Goal: Task Accomplishment & Management: Manage account settings

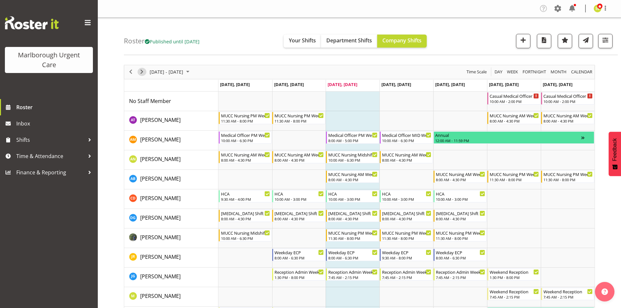
click at [139, 68] on span "Next" at bounding box center [142, 72] width 8 height 8
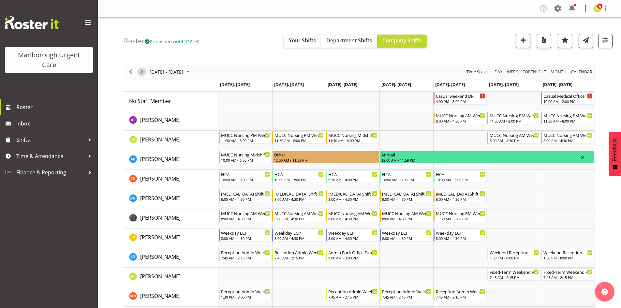
click at [140, 68] on span "Next" at bounding box center [142, 72] width 8 height 8
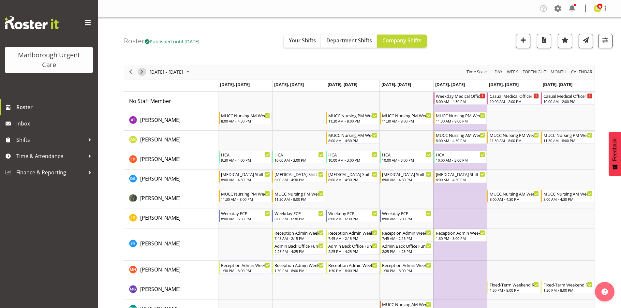
click at [140, 68] on span "Next" at bounding box center [142, 72] width 8 height 8
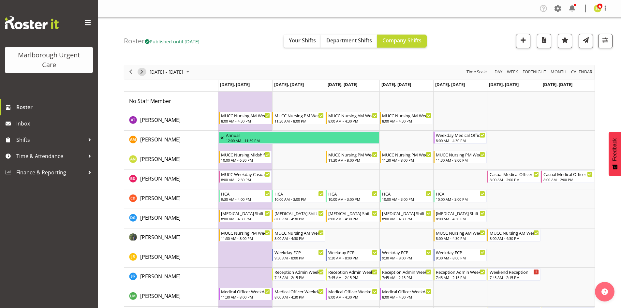
click at [140, 68] on span "Next" at bounding box center [142, 72] width 8 height 8
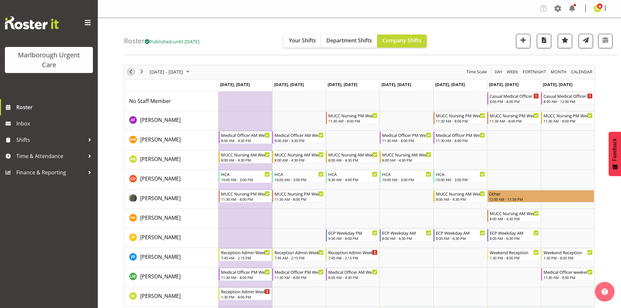
click at [130, 70] on span "Previous" at bounding box center [131, 72] width 8 height 8
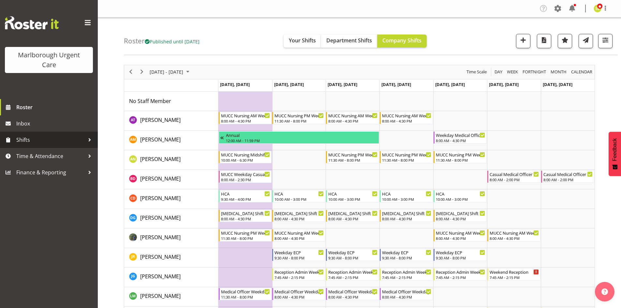
click at [52, 140] on span "Shifts" at bounding box center [50, 140] width 68 height 10
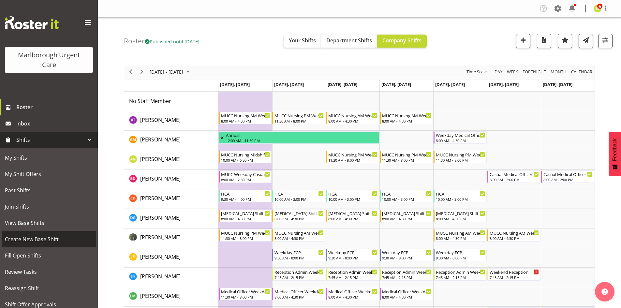
click at [54, 240] on span "Create New Base Shift" at bounding box center [49, 239] width 88 height 10
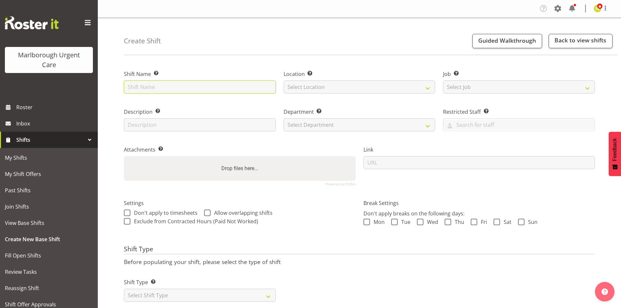
click at [179, 89] on input "text" at bounding box center [200, 87] width 152 height 13
type input "K"
type input "MPH Kaiawhina"
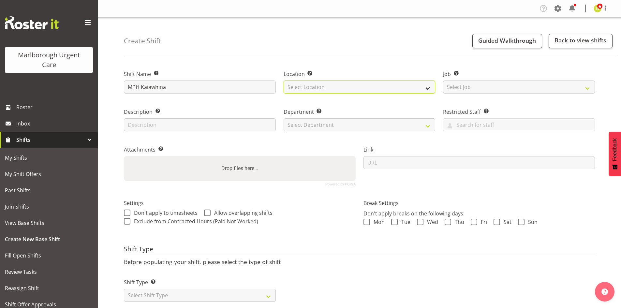
click at [303, 91] on select "Select Location Blenheim" at bounding box center [360, 87] width 152 height 13
select select "1282"
click at [284, 81] on select "Select Location Blenheim" at bounding box center [360, 87] width 152 height 13
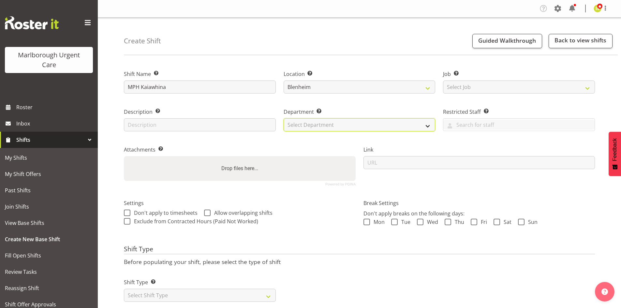
click at [317, 124] on select "Select Department Haemodialysis Dialysis Unit Marlborough Urgent Care" at bounding box center [360, 124] width 152 height 13
select select "925"
click at [284, 118] on select "Select Department Haemodialysis Dialysis Unit Marlborough Urgent Care" at bounding box center [360, 124] width 152 height 13
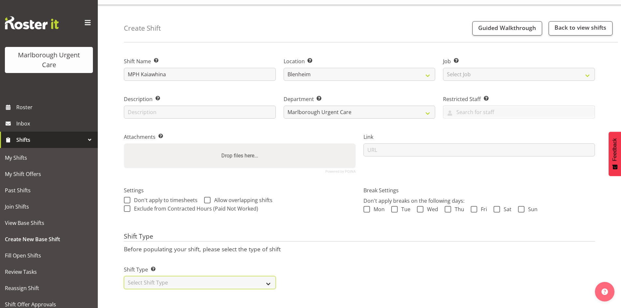
click at [193, 279] on select "Select Shift Type One Off Shift Recurring Shift Rotating Shift" at bounding box center [200, 282] width 152 height 13
select select "rotating"
click at [124, 276] on select "Select Shift Type One Off Shift Recurring Shift Rotating Shift" at bounding box center [200, 282] width 152 height 13
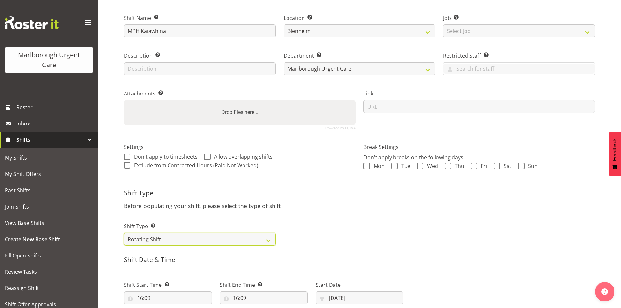
scroll to position [115, 0]
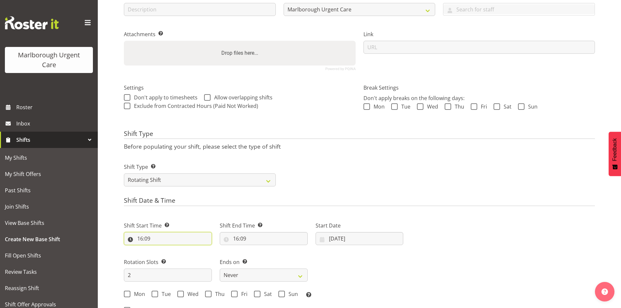
click at [163, 241] on input "16:09" at bounding box center [168, 238] width 88 height 13
click at [170, 256] on select "00 01 02 03 04 05 06 07 08 09 10 11 12 13 14 15 16 17 18 19 20 21 22 23" at bounding box center [168, 255] width 15 height 13
select select "8"
click at [161, 249] on select "00 01 02 03 04 05 06 07 08 09 10 11 12 13 14 15 16 17 18 19 20 21 22 23" at bounding box center [168, 255] width 15 height 13
type input "08:09"
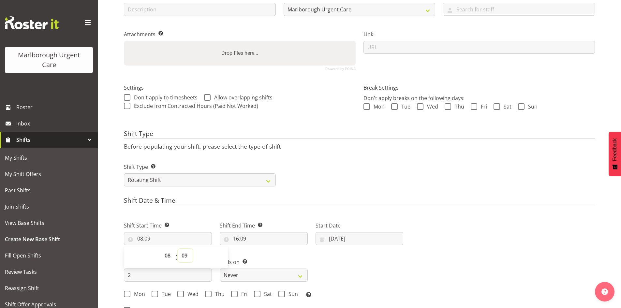
click at [180, 252] on select "00 01 02 03 04 05 06 07 08 09 10 11 12 13 14 15 16 17 18 19 20 21 22 23 24 25 2…" at bounding box center [185, 255] width 15 height 13
select select "30"
click at [178, 249] on select "00 01 02 03 04 05 06 07 08 09 10 11 12 13 14 15 16 17 18 19 20 21 22 23 24 25 2…" at bounding box center [185, 255] width 15 height 13
type input "08:30"
click at [244, 235] on input "16:09" at bounding box center [264, 238] width 88 height 13
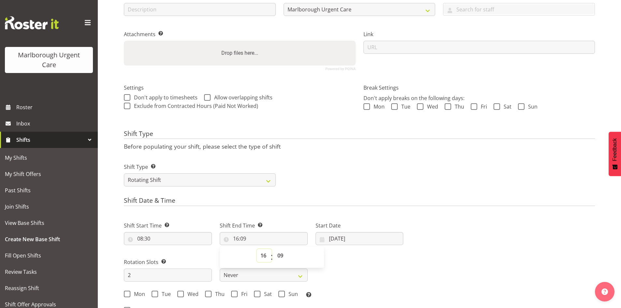
click at [265, 255] on select "00 01 02 03 04 05 06 07 08 09 10 11 12 13 14 15 16 17 18 19 20 21 22 23" at bounding box center [264, 255] width 15 height 13
select select "17"
click at [257, 249] on select "00 01 02 03 04 05 06 07 08 09 10 11 12 13 14 15 16 17 18 19 20 21 22 23" at bounding box center [264, 255] width 15 height 13
type input "17:09"
click at [282, 256] on select "00 01 02 03 04 05 06 07 08 09 10 11 12 13 14 15 16 17 18 19 20 21 22 23 24 25 2…" at bounding box center [281, 255] width 15 height 13
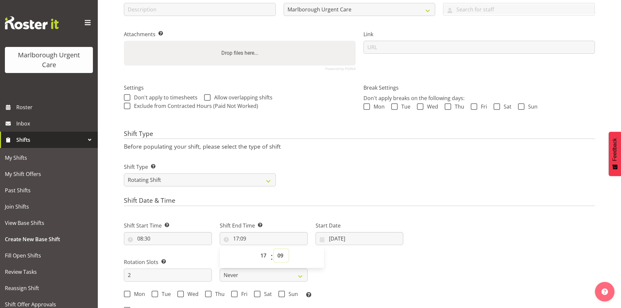
select select "0"
type input "17:00"
click at [382, 248] on div "Start Date 08/10/2025 January February March April May June July August Septemb…" at bounding box center [360, 231] width 96 height 37
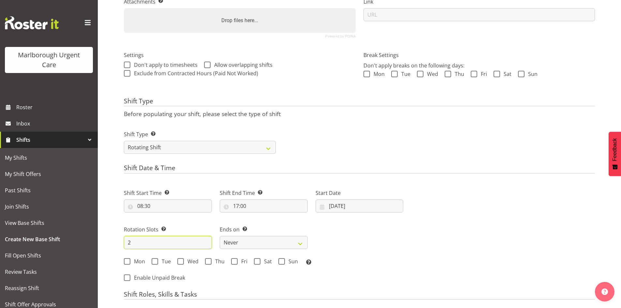
click at [155, 239] on input "2" at bounding box center [168, 242] width 88 height 13
type input "3"
click at [366, 246] on div "Shift Start Time Set the time of the day you wish this shift to start 08:30 00 …" at bounding box center [263, 225] width 287 height 91
drag, startPoint x: 184, startPoint y: 262, endPoint x: 197, endPoint y: 261, distance: 13.4
click at [184, 262] on span "Wed" at bounding box center [191, 261] width 15 height 7
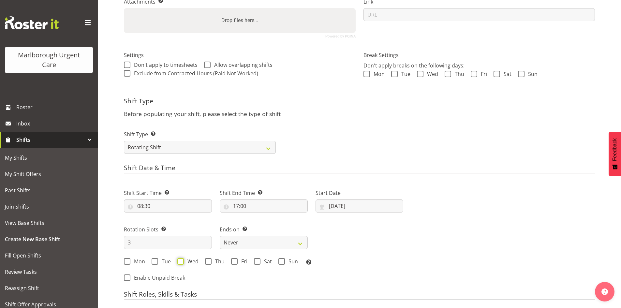
click at [182, 262] on input "Wed" at bounding box center [179, 261] width 4 height 4
checkbox input "true"
click at [204, 260] on div "Mon Tue Wed Thu Fri Sat Sun Select the days of the week you wish to create this…" at bounding box center [263, 262] width 279 height 8
click at [213, 260] on span "Thu" at bounding box center [218, 261] width 13 height 7
click at [209, 260] on input "Thu" at bounding box center [207, 261] width 4 height 4
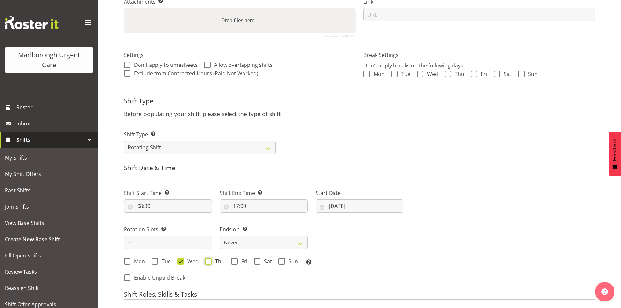
checkbox input "true"
click at [232, 260] on span at bounding box center [234, 261] width 7 height 7
click at [232, 260] on input "Fri" at bounding box center [233, 261] width 4 height 4
checkbox input "true"
click at [253, 244] on select "Never On Date" at bounding box center [264, 242] width 88 height 13
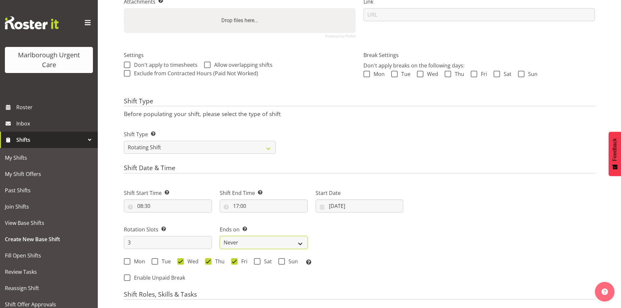
select select "date"
click at [220, 236] on select "Never On Date" at bounding box center [264, 242] width 88 height 13
select select "9"
select select "2025"
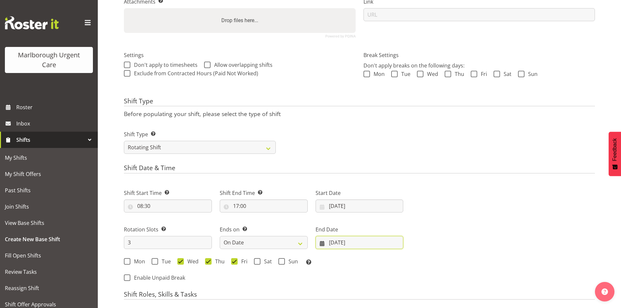
click at [365, 243] on input "08/10/2025" at bounding box center [360, 242] width 88 height 13
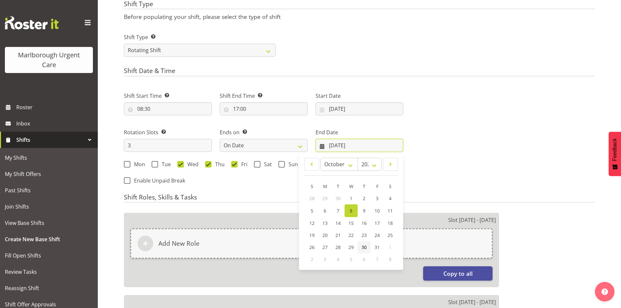
scroll to position [246, 0]
click at [387, 167] on span at bounding box center [390, 164] width 7 height 8
select select "0"
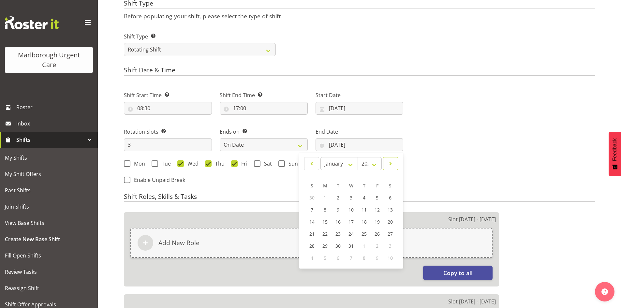
select select "2026"
click at [387, 167] on span at bounding box center [390, 164] width 7 height 8
click at [313, 167] on span at bounding box center [311, 164] width 7 height 8
select select "0"
click at [386, 247] on link "31" at bounding box center [390, 246] width 13 height 12
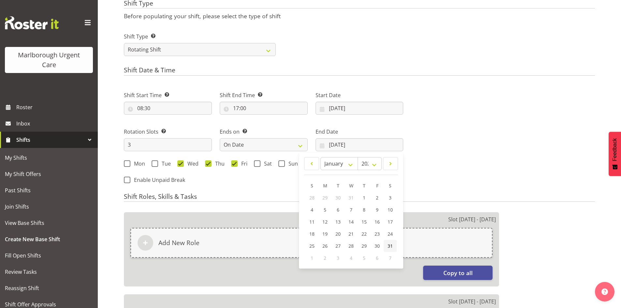
type input "31/01/2026"
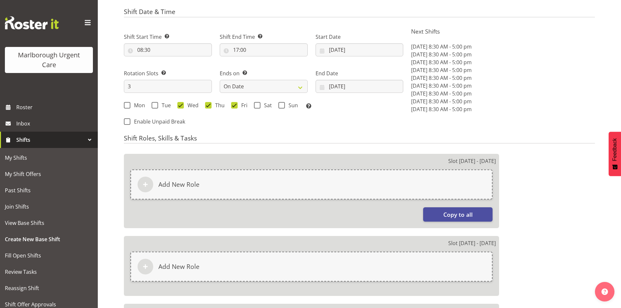
scroll to position [311, 0]
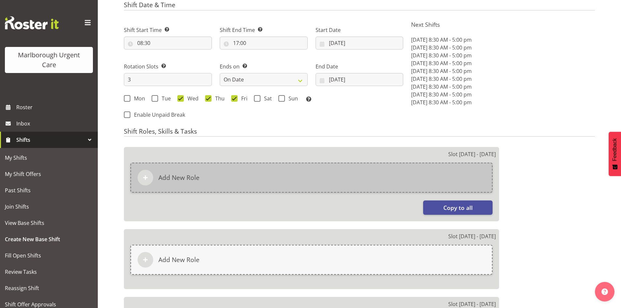
click at [215, 185] on div "Add New Role" at bounding box center [311, 178] width 362 height 30
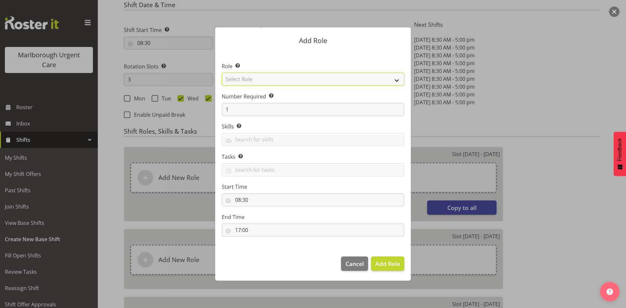
click at [261, 78] on select "Select Role Casual Registered Nurse Casual Weekday Medical Officer Casual Weekd…" at bounding box center [313, 79] width 183 height 13
click at [261, 77] on select "Select Role Casual Registered Nurse Casual Weekday Medical Officer Casual Weekd…" at bounding box center [313, 79] width 183 height 13
click at [261, 82] on select "Select Role Casual Registered Nurse Casual Weekday Medical Officer Casual Weekd…" at bounding box center [313, 79] width 183 height 13
click at [302, 66] on label "Role Select the role you wish to add to the shift." at bounding box center [313, 66] width 183 height 8
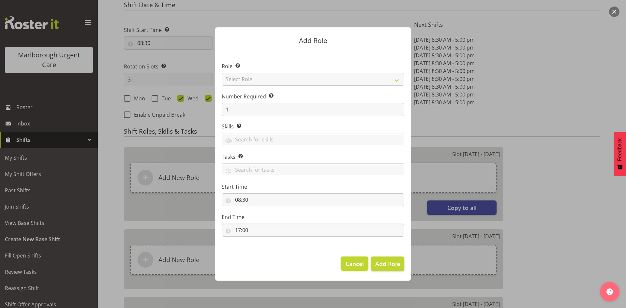
click at [359, 262] on span "Cancel" at bounding box center [355, 264] width 18 height 8
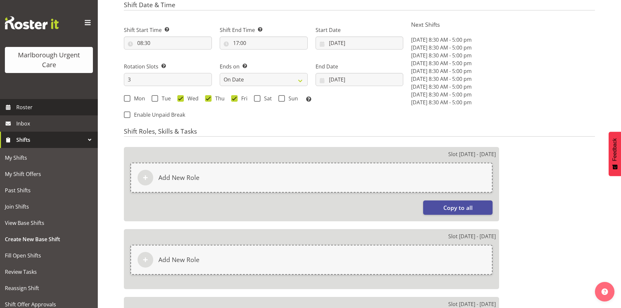
drag, startPoint x: 55, startPoint y: 109, endPoint x: 51, endPoint y: 105, distance: 5.6
click at [54, 109] on span "Roster" at bounding box center [55, 107] width 78 height 10
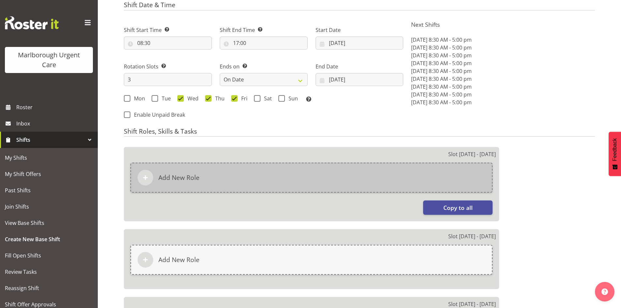
click at [233, 174] on div "Add New Role" at bounding box center [311, 178] width 362 height 30
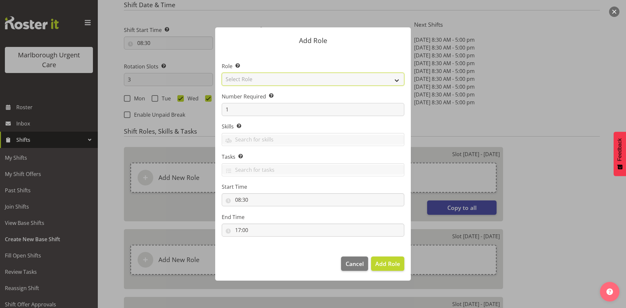
click at [296, 82] on select "Select Role Casual Registered Nurse Casual Weekday Medical Officer Casual Weekd…" at bounding box center [313, 79] width 183 height 13
select select "1575"
click at [222, 73] on select "Select Role Casual Registered Nurse Casual Weekday Medical Officer Casual Weekd…" at bounding box center [313, 79] width 183 height 13
click at [390, 261] on span "Add Role" at bounding box center [387, 264] width 25 height 8
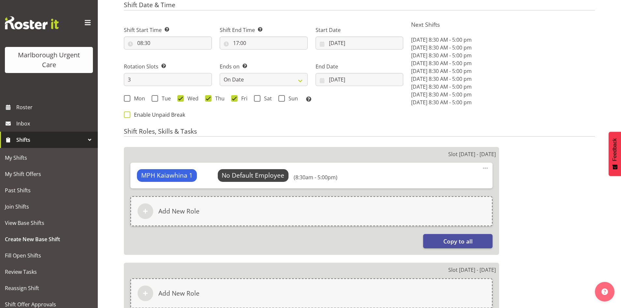
click at [163, 117] on span "Enable Unpaid Break" at bounding box center [157, 115] width 55 height 7
click at [128, 117] on input "Enable Unpaid Break" at bounding box center [126, 114] width 4 height 4
checkbox input "true"
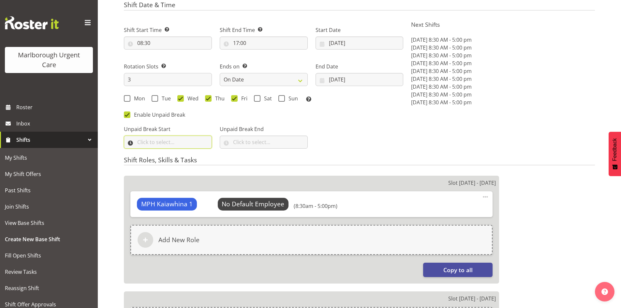
click at [179, 141] on input "text" at bounding box center [168, 142] width 88 height 13
click at [167, 160] on select "00 00 01 02 03 04 05 06 07 08 09 10 11 12 13 14 15 16 17 18 19 20 21 22 23" at bounding box center [168, 159] width 15 height 13
select select "12"
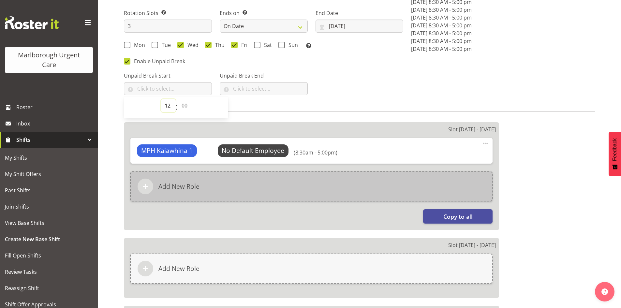
scroll to position [376, 0]
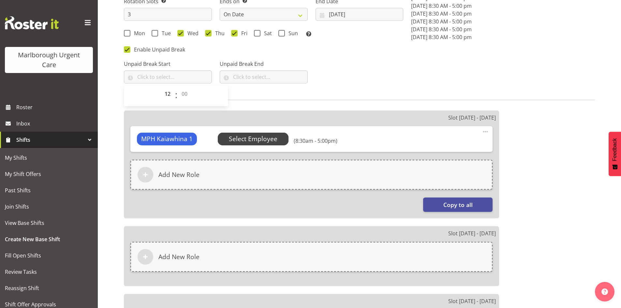
click at [280, 144] on span "Select Employee" at bounding box center [253, 139] width 71 height 12
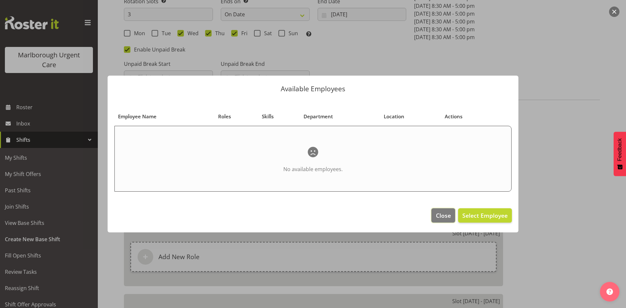
drag, startPoint x: 444, startPoint y: 213, endPoint x: 416, endPoint y: 204, distance: 29.2
click at [444, 214] on span "Close" at bounding box center [443, 215] width 15 height 8
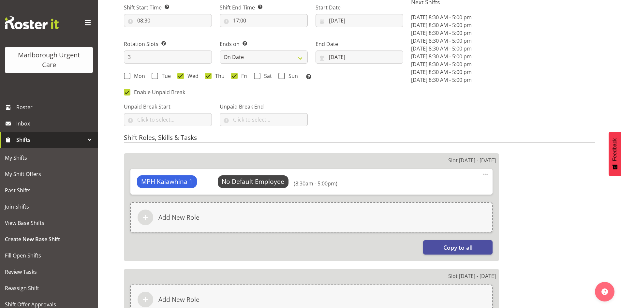
scroll to position [278, 0]
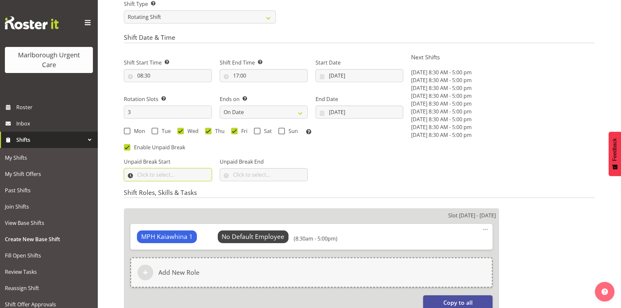
click at [168, 169] on input "text" at bounding box center [168, 174] width 88 height 13
click at [181, 190] on select "00 00 01 02 03 04 05 06 07 08 09 10 11 12 13 14 15 16 17 18 19 20 21 22 23 24 2…" at bounding box center [185, 191] width 15 height 13
select select "0"
click at [178, 185] on select "00 00 01 02 03 04 05 06 07 08 09 10 11 12 13 14 15 16 17 18 19 20 21 22 23 24 2…" at bounding box center [185, 191] width 15 height 13
type input "12:00"
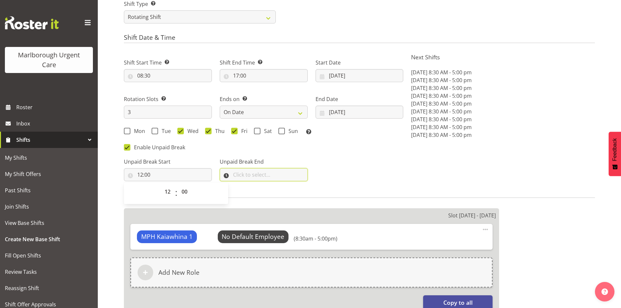
click at [248, 173] on input "text" at bounding box center [264, 174] width 88 height 13
click at [261, 187] on select "00 00 01 02 03 04 05 06 07 08 09 10 11 12 13 14 15 16 17 18 19 20 21 22 23" at bounding box center [264, 191] width 15 height 13
select select "12"
click at [284, 192] on select "00 00 01 02 03 04 05 06 07 08 09 10 11 12 13 14 15 16 17 18 19 20 21 22 23 24 2…" at bounding box center [281, 191] width 15 height 13
select select "30"
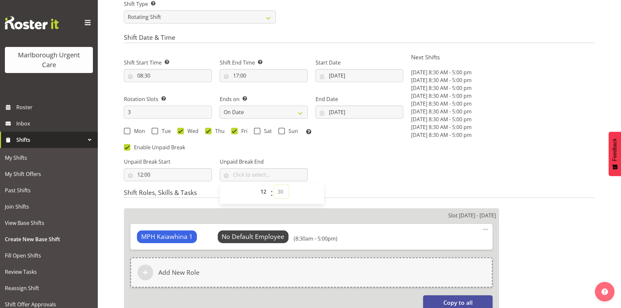
click at [274, 185] on select "00 00 01 02 03 04 05 06 07 08 09 10 11 12 13 14 15 16 17 18 19 20 21 22 23 24 2…" at bounding box center [281, 191] width 15 height 13
type input "12:30"
click at [358, 177] on div "Unpaid Break Start 12:00 00 01 02 03 04 05 06 07 08 09 10 11 12 13 14 15 16 17 …" at bounding box center [263, 167] width 287 height 37
click at [265, 231] on span "Select Employee" at bounding box center [253, 237] width 71 height 12
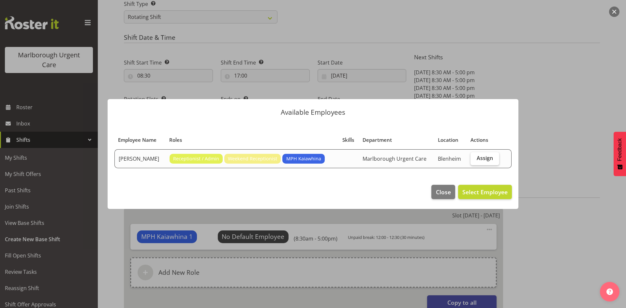
click at [479, 157] on span "Assign" at bounding box center [485, 158] width 16 height 7
click at [475, 157] on input "Assign" at bounding box center [473, 158] width 4 height 4
checkbox input "true"
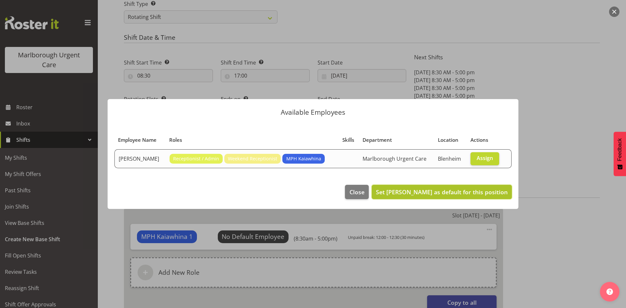
click at [466, 197] on button "Set Margie Vuto as default for this position" at bounding box center [442, 192] width 140 height 14
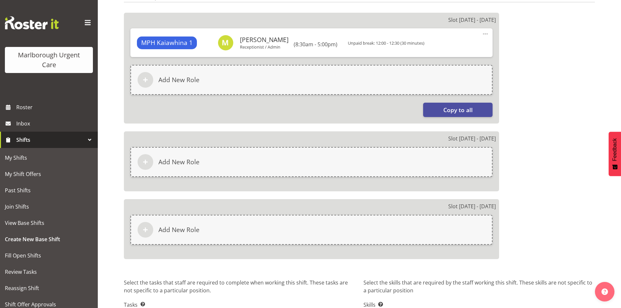
scroll to position [425, 0]
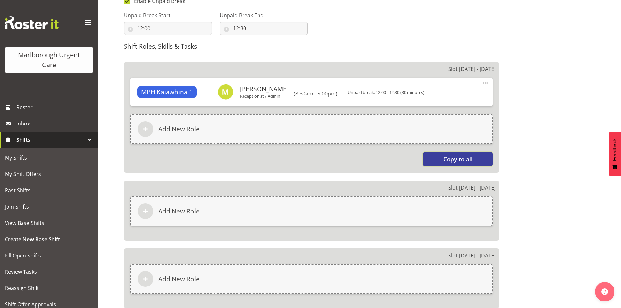
click at [436, 159] on button "Copy to all" at bounding box center [457, 159] width 69 height 14
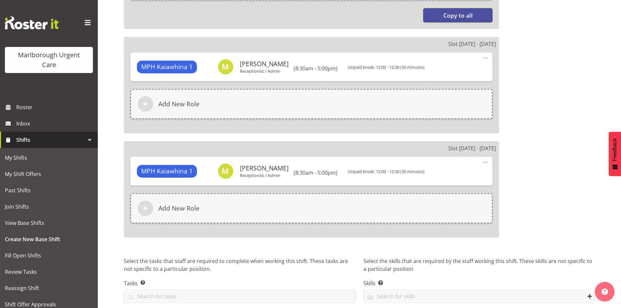
scroll to position [596, 0]
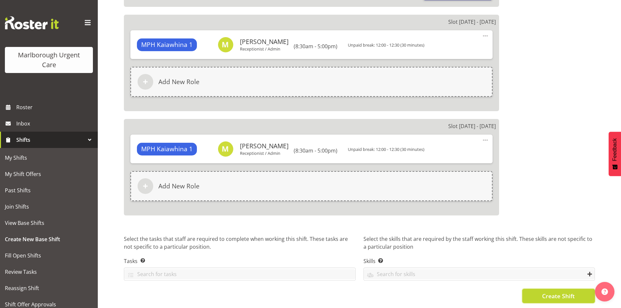
click at [539, 292] on button "Create Shift" at bounding box center [558, 296] width 73 height 14
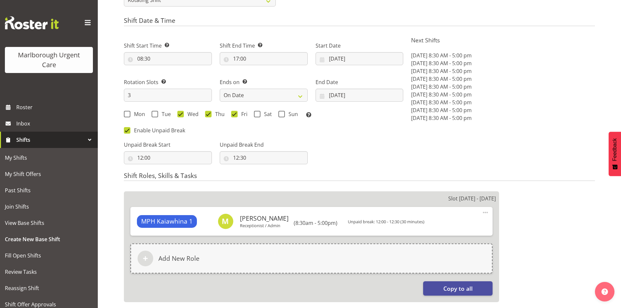
scroll to position [237, 0]
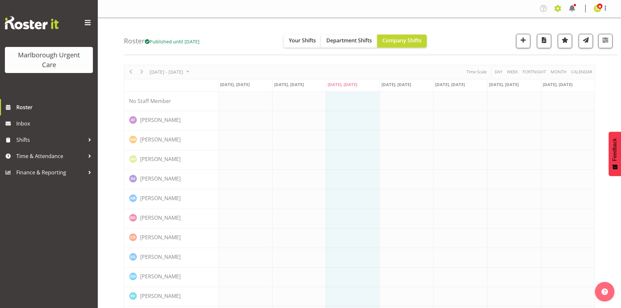
click at [553, 10] on span at bounding box center [558, 8] width 10 height 10
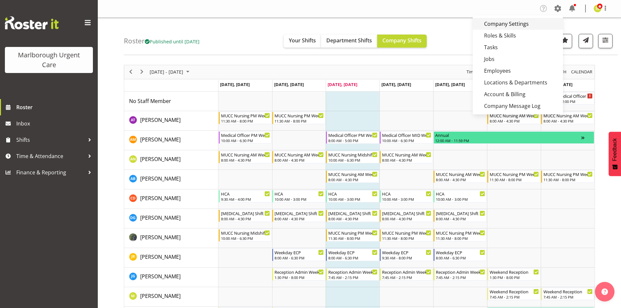
click at [500, 25] on link "Company Settings" at bounding box center [518, 24] width 90 height 12
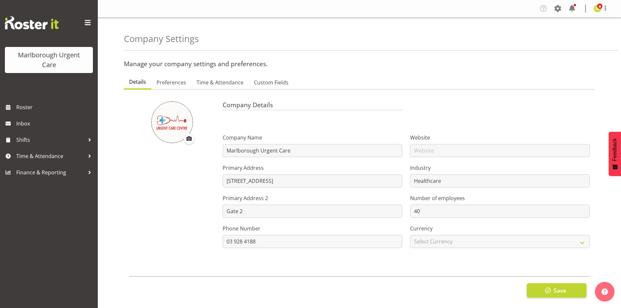
select select "monday"
select select "2_day_before"
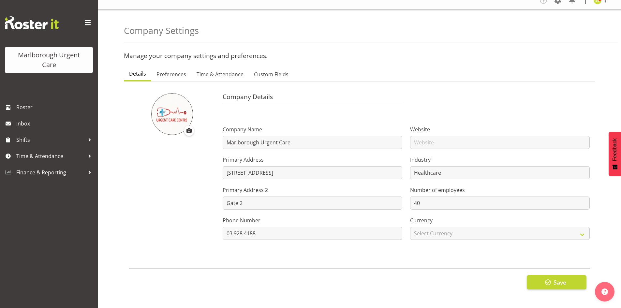
scroll to position [13, 0]
click at [179, 70] on span "Preferences" at bounding box center [172, 74] width 30 height 8
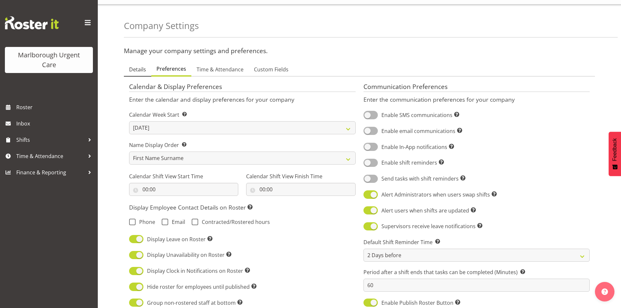
click at [128, 67] on link "Details" at bounding box center [137, 70] width 27 height 14
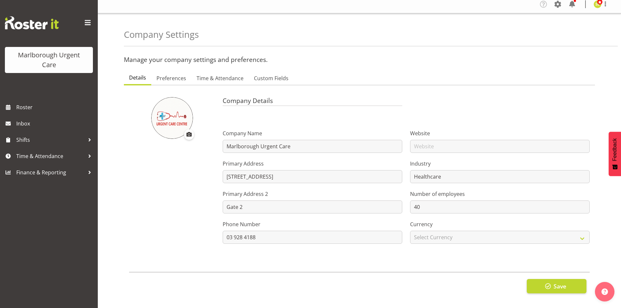
scroll to position [0, 0]
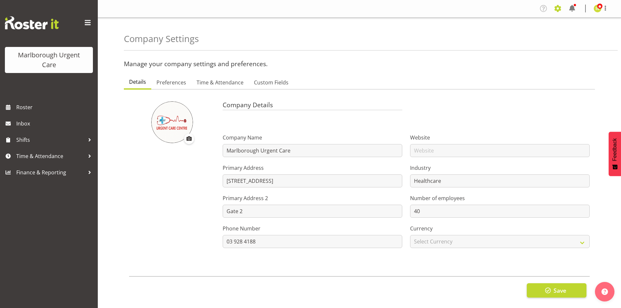
click at [558, 11] on span at bounding box center [558, 8] width 10 height 10
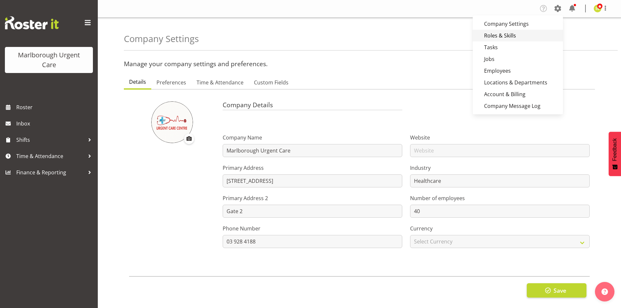
click at [507, 36] on link "Roles & Skills" at bounding box center [518, 36] width 90 height 12
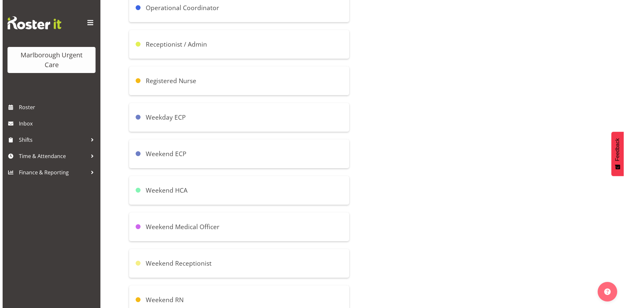
scroll to position [484, 0]
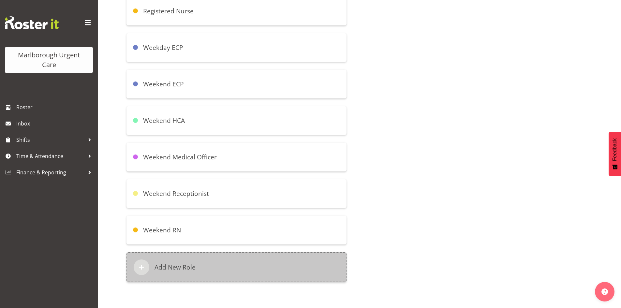
click at [199, 265] on div "Add New Role" at bounding box center [237, 267] width 220 height 30
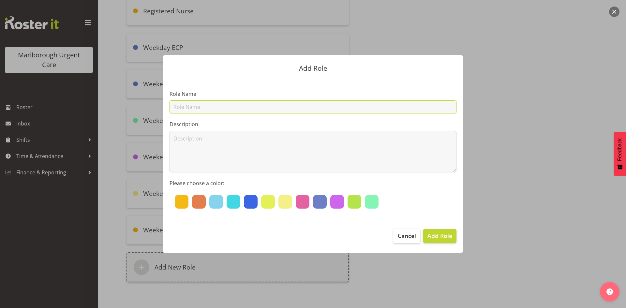
click at [193, 107] on input "text" at bounding box center [313, 106] width 287 height 13
type input "MPH Kaiawhina"
click at [248, 201] on div at bounding box center [251, 202] width 14 height 14
click at [435, 237] on span "Add Role" at bounding box center [439, 236] width 25 height 8
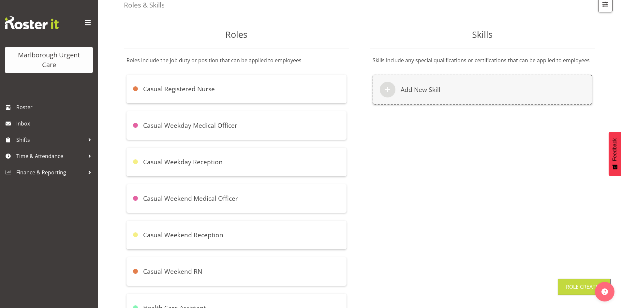
scroll to position [0, 0]
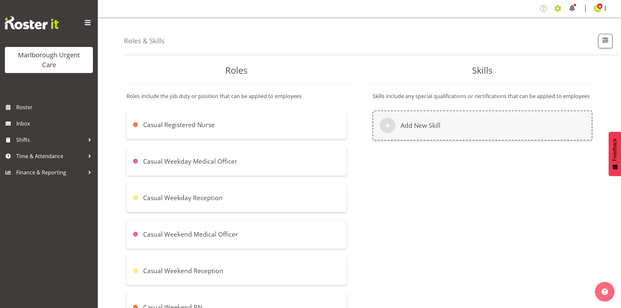
click at [561, 10] on span at bounding box center [558, 8] width 10 height 10
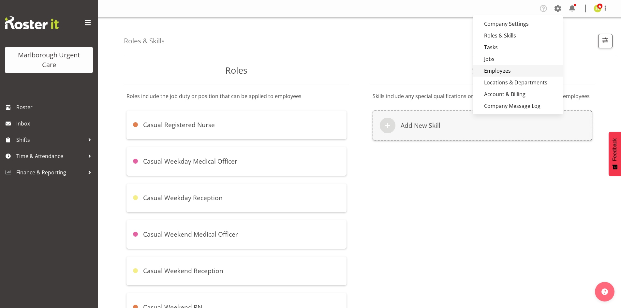
click at [488, 74] on link "Employees" at bounding box center [518, 71] width 90 height 12
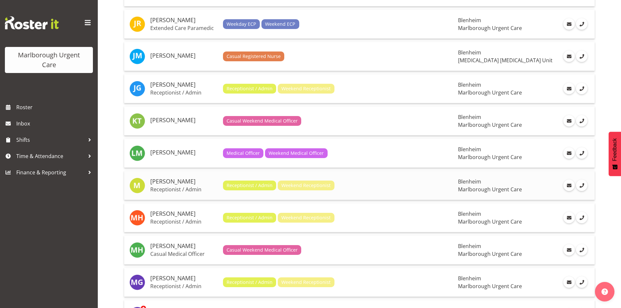
scroll to position [522, 0]
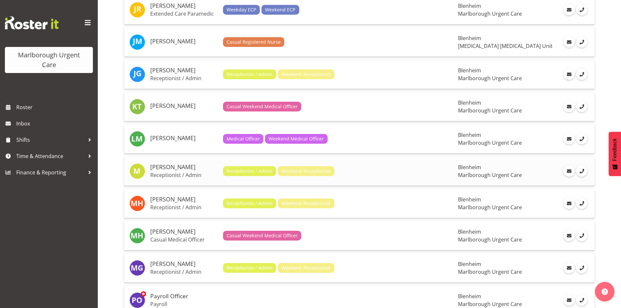
click at [175, 169] on h5 "[PERSON_NAME]" at bounding box center [183, 167] width 67 height 7
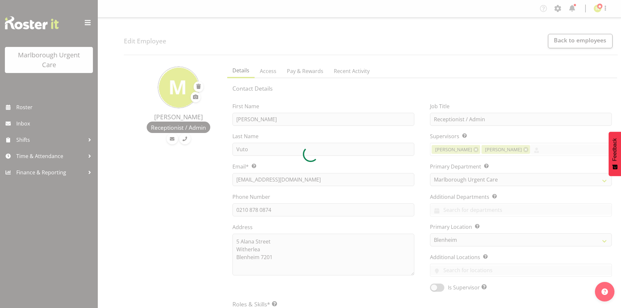
select select "925"
select select "TimelineWeek"
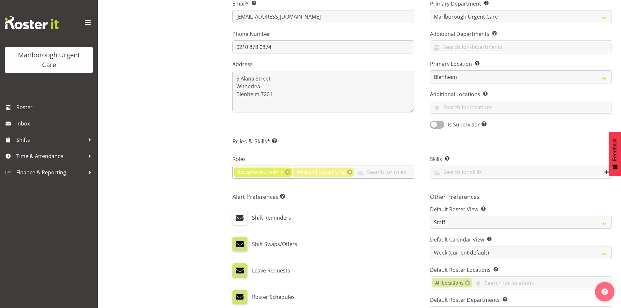
scroll to position [228, 0]
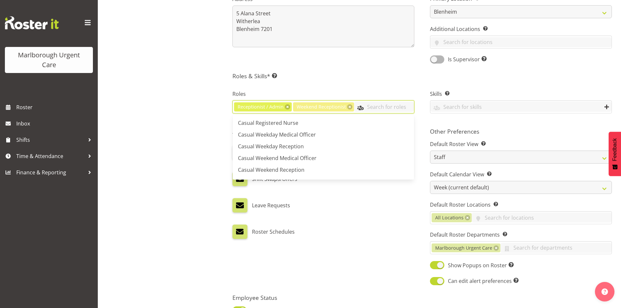
click at [375, 110] on input "text" at bounding box center [384, 107] width 60 height 10
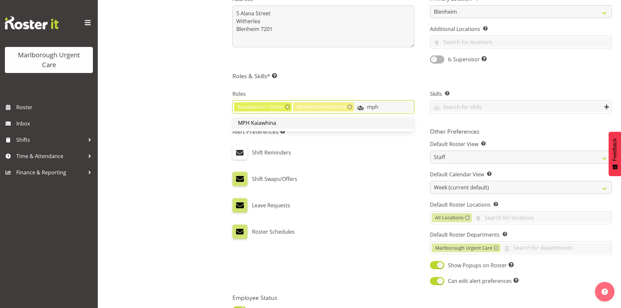
type input "mph"
click at [357, 124] on link "MPH Kaiawhina" at bounding box center [323, 123] width 181 height 12
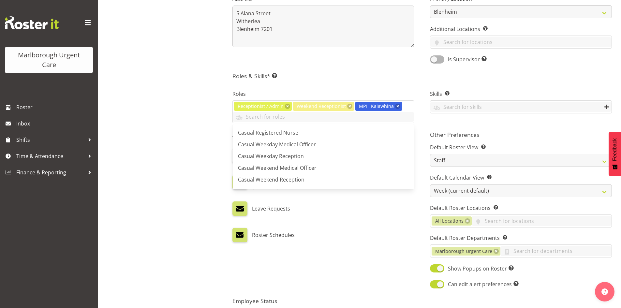
click at [386, 234] on div "Roster Schedules" at bounding box center [323, 235] width 182 height 14
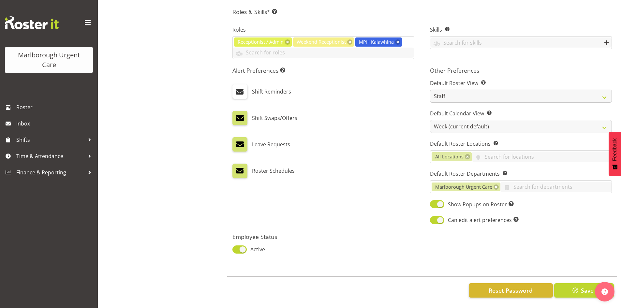
scroll to position [297, 0]
click at [569, 285] on button "Save" at bounding box center [584, 290] width 60 height 14
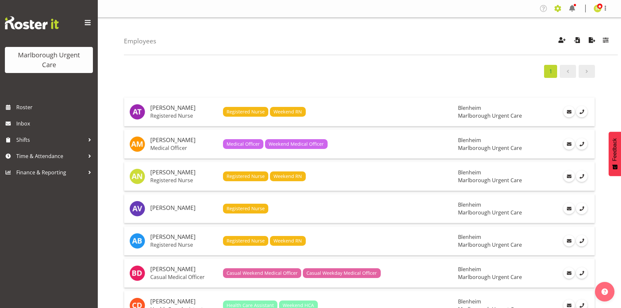
click at [556, 9] on span at bounding box center [558, 8] width 10 height 10
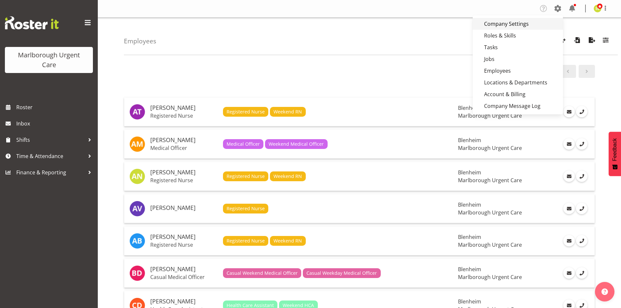
click at [501, 21] on link "Company Settings" at bounding box center [518, 24] width 90 height 12
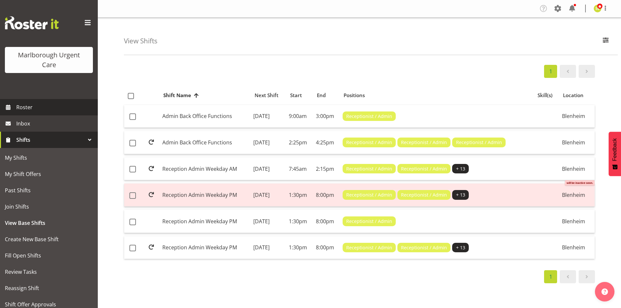
click at [45, 112] on span "Roster" at bounding box center [55, 107] width 78 height 10
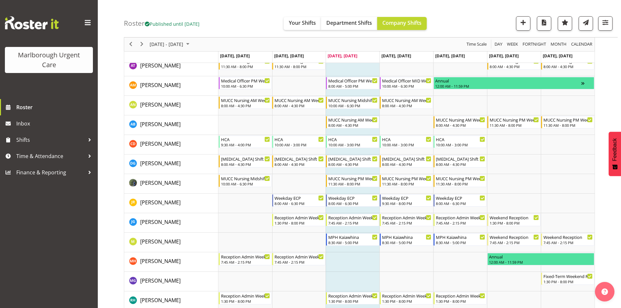
scroll to position [65, 0]
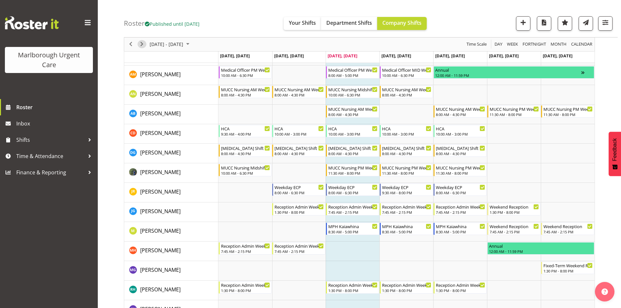
click at [142, 45] on span "Next" at bounding box center [142, 44] width 8 height 8
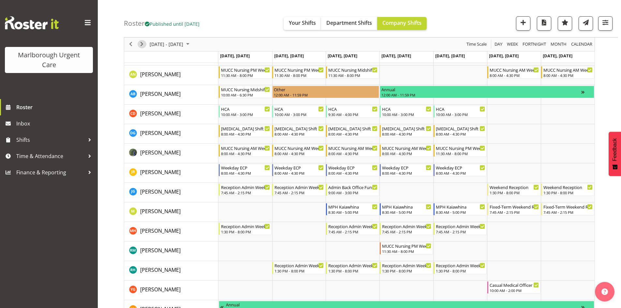
click at [142, 45] on span "Next" at bounding box center [142, 44] width 8 height 8
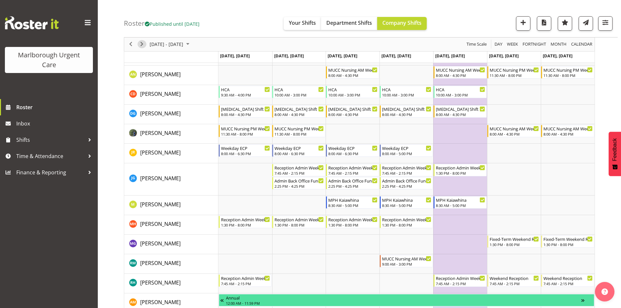
click at [142, 45] on span "Next" at bounding box center [142, 44] width 8 height 8
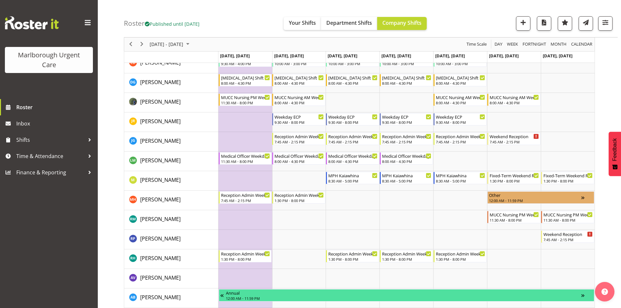
scroll to position [98, 0]
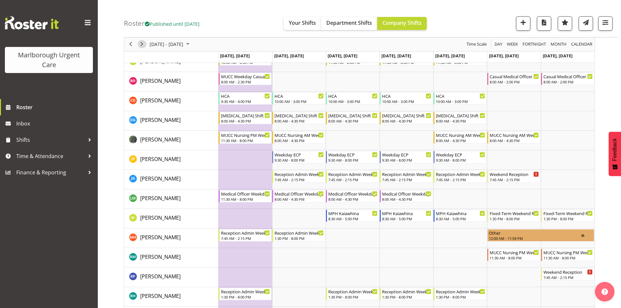
click at [142, 48] on span "Next" at bounding box center [142, 44] width 8 height 8
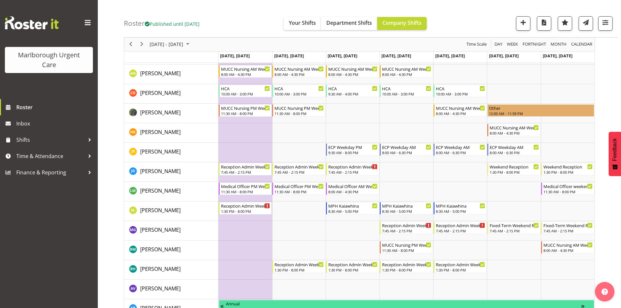
scroll to position [98, 0]
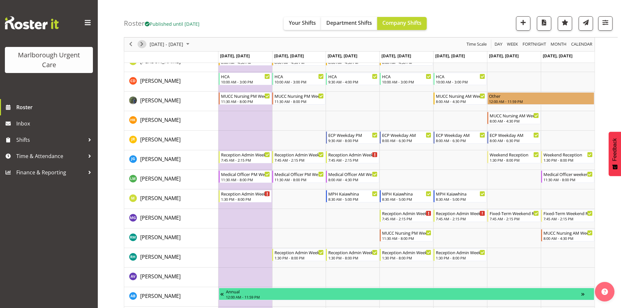
click at [138, 45] on button "Next" at bounding box center [142, 44] width 9 height 8
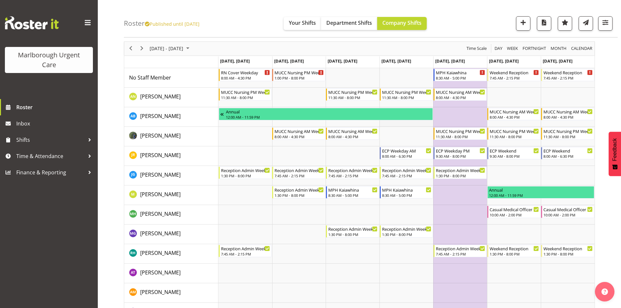
scroll to position [33, 0]
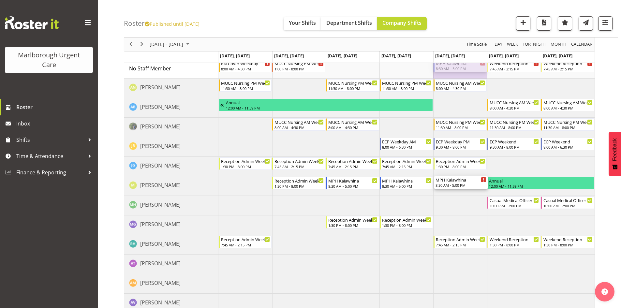
drag, startPoint x: 452, startPoint y: 68, endPoint x: 449, endPoint y: 181, distance: 112.5
drag, startPoint x: 450, startPoint y: 70, endPoint x: 450, endPoint y: 183, distance: 112.5
drag, startPoint x: 446, startPoint y: 71, endPoint x: 443, endPoint y: 182, distance: 110.9
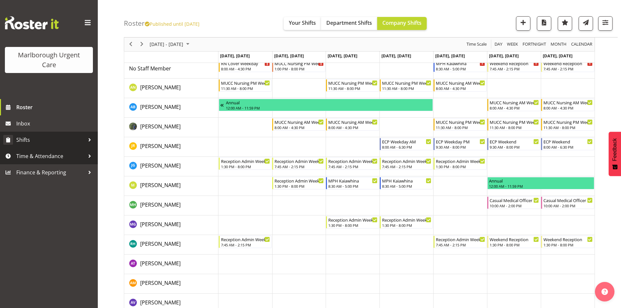
click at [63, 142] on span "Shifts" at bounding box center [50, 140] width 68 height 10
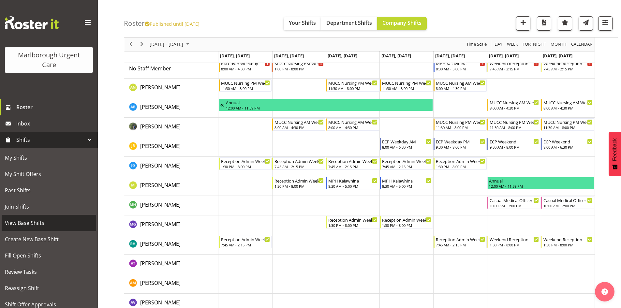
click at [42, 224] on span "View Base Shifts" at bounding box center [49, 223] width 88 height 10
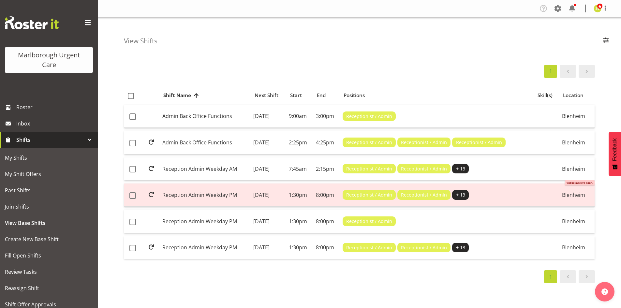
select select "925"
click at [605, 42] on span "button" at bounding box center [606, 40] width 8 height 8
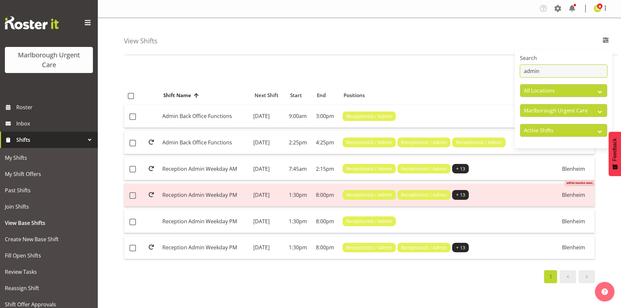
drag, startPoint x: 542, startPoint y: 70, endPoint x: 473, endPoint y: 79, distance: 69.1
click at [473, 79] on div "View Shifts Search admin All Locations Blenheim All Departments Haemodialysis D…" at bounding box center [359, 169] width 523 height 303
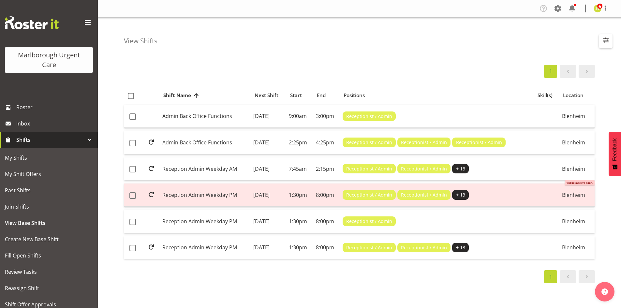
click at [601, 42] on button "button" at bounding box center [606, 41] width 14 height 14
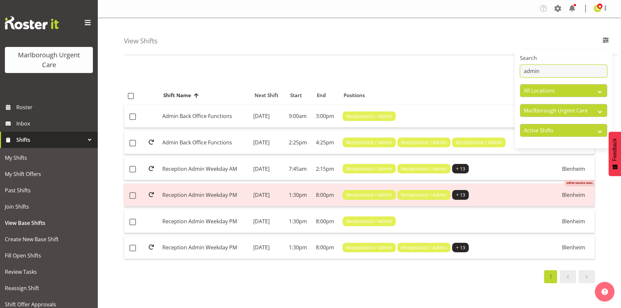
click at [568, 68] on input "admin" at bounding box center [563, 71] width 87 height 13
type input "a"
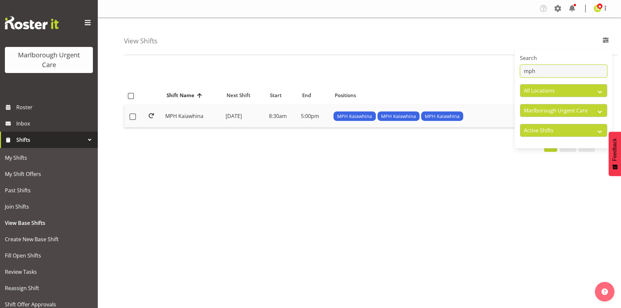
type input "mph"
click at [223, 121] on td "Wednesday, 8th Oct 2025" at bounding box center [244, 116] width 43 height 23
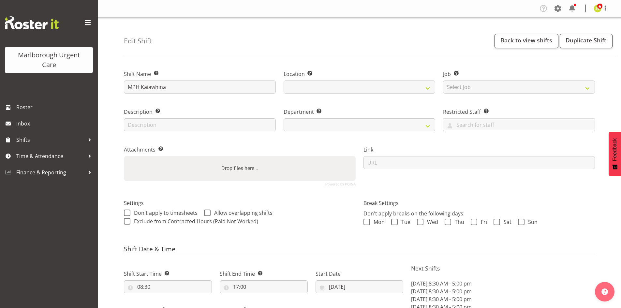
select select "8"
select select "30"
select select "date"
select select
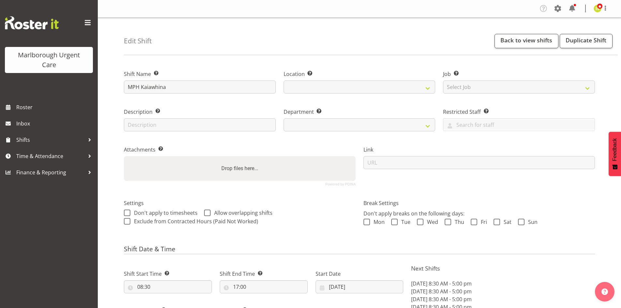
select select
select select "925"
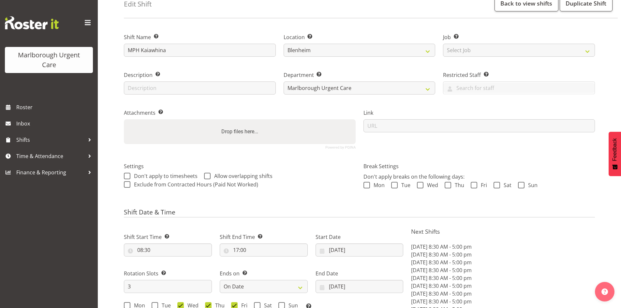
scroll to position [98, 0]
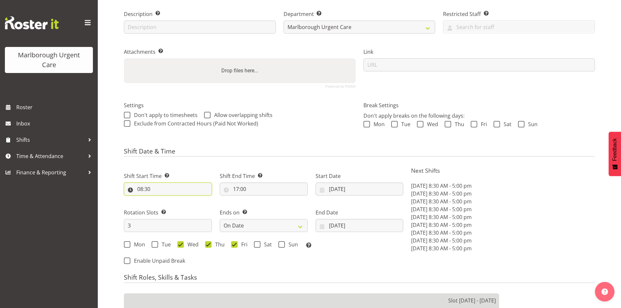
click at [146, 190] on input "08:30" at bounding box center [168, 189] width 88 height 13
click at [164, 205] on select "00 01 02 03 04 05 06 07 08 09 10 11 12 13 14 15 16 17 18 19 20 21 22 23" at bounding box center [168, 206] width 15 height 13
click at [161, 200] on select "00 01 02 03 04 05 06 07 08 09 10 11 12 13 14 15 16 17 18 19 20 21 22 23" at bounding box center [168, 206] width 15 height 13
click at [189, 206] on select "00 01 02 03 04 05 06 07 08 09 10 11 12 13 14 15 16 17 18 19 20 21 22 23 24 25 2…" at bounding box center [185, 206] width 15 height 13
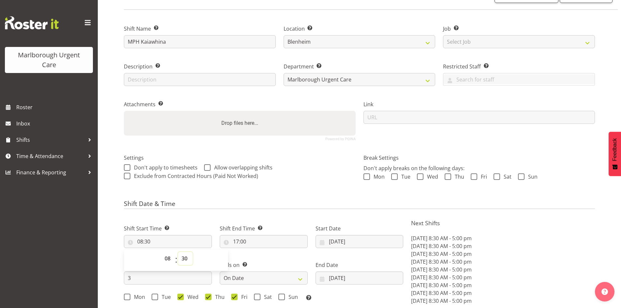
scroll to position [33, 0]
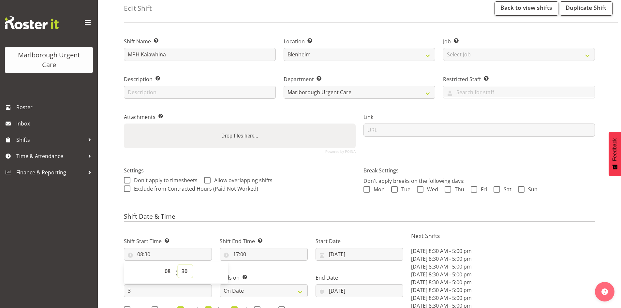
click at [182, 273] on select "00 01 02 03 04 05 06 07 08 09 10 11 12 13 14 15 16 17 18 19 20 21 22 23 24 25 2…" at bounding box center [185, 271] width 15 height 13
select select "0"
type input "08:00"
click at [263, 254] on input "17:00" at bounding box center [264, 254] width 88 height 13
click at [266, 270] on select "00 01 02 03 04 05 06 07 08 09 10 11 12 13 14 15 16 17 18 19 20 21 22 23" at bounding box center [264, 271] width 15 height 13
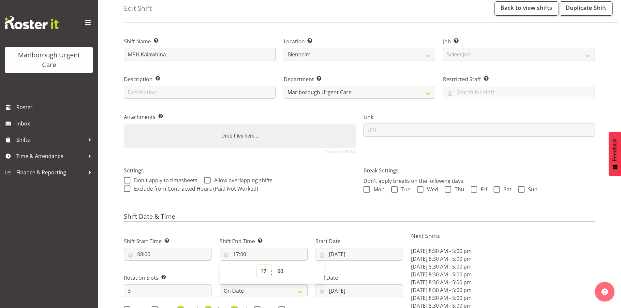
select select "16"
type input "16:00"
click at [278, 270] on select "00 01 02 03 04 05 06 07 08 09 10 11 12 13 14 15 16 17 18 19 20 21 22 23 24 25 2…" at bounding box center [281, 271] width 15 height 13
select select "30"
type input "16:30"
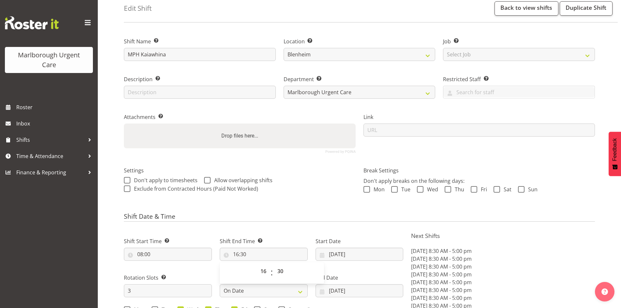
click at [317, 267] on div "00 01 02 03 04 05 06 07 08 09 10 11 12 13 14 15 16 17 18 19 20 21 22 23 : 00 01…" at bounding box center [272, 273] width 104 height 16
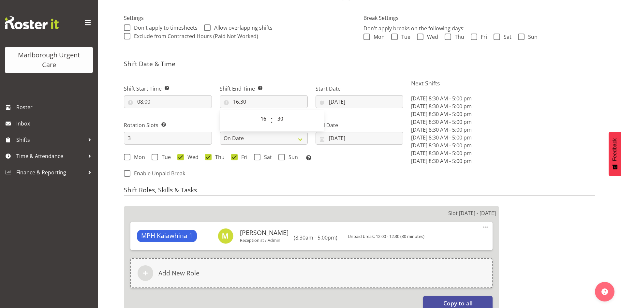
scroll to position [228, 0]
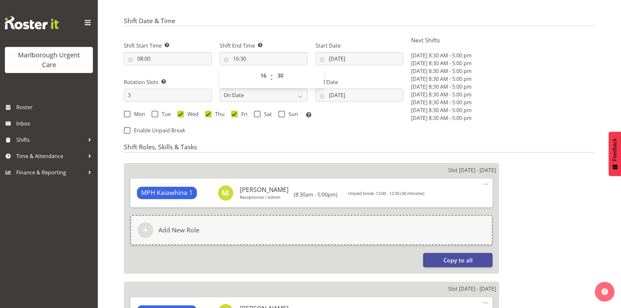
click at [277, 147] on h4 "Shift Roles, Skills & Tasks" at bounding box center [359, 147] width 471 height 9
click at [146, 132] on span "Enable Unpaid Break" at bounding box center [157, 130] width 55 height 7
click at [128, 132] on input "Enable Unpaid Break" at bounding box center [126, 130] width 4 height 4
checkbox input "true"
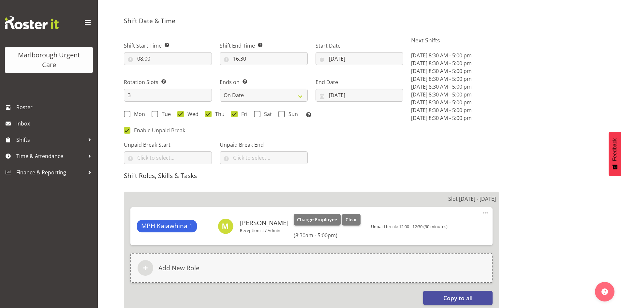
click at [484, 215] on span at bounding box center [486, 213] width 8 height 8
click at [349, 220] on span "Clear" at bounding box center [351, 219] width 11 height 7
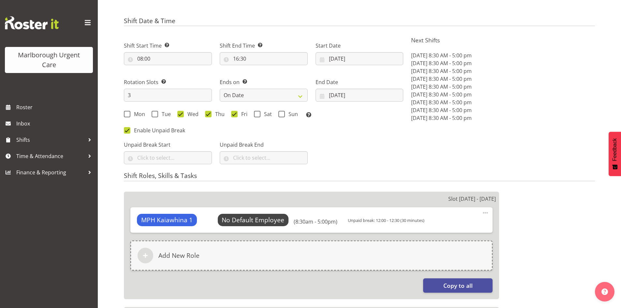
click at [487, 214] on span at bounding box center [486, 213] width 8 height 8
click at [464, 227] on link "Edit" at bounding box center [458, 227] width 63 height 12
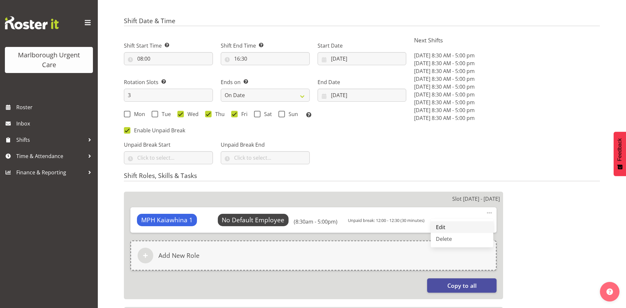
select select "8"
select select "30"
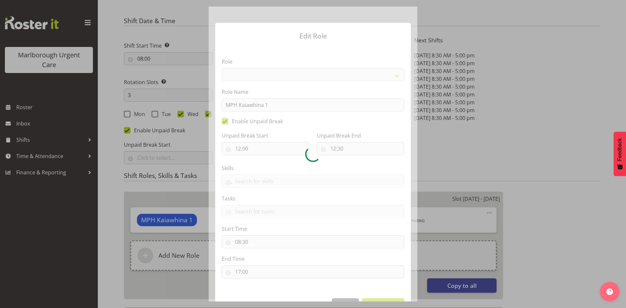
select select "1575"
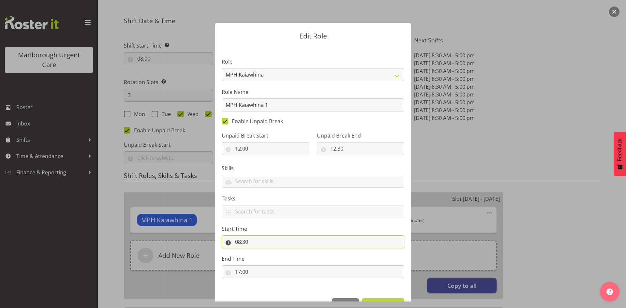
click at [251, 243] on input "08:30" at bounding box center [313, 241] width 183 height 13
click at [281, 259] on select "00 01 02 03 04 05 06 07 08 09 10 11 12 13 14 15 16 17 18 19 20 21 22 23 24 25 2…" at bounding box center [283, 258] width 15 height 13
select select "0"
type input "08:00"
click at [333, 254] on section "Role Casual Registered Nurse Casual Weekday Medical Officer Casual Weekday Rece…" at bounding box center [313, 169] width 196 height 246
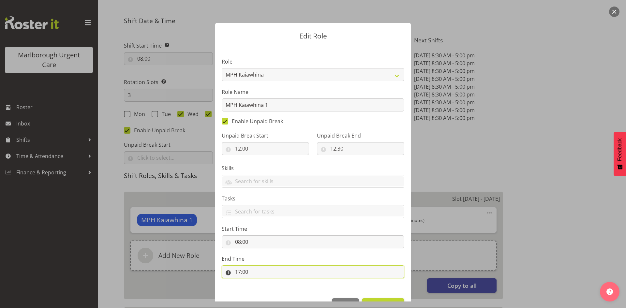
drag, startPoint x: 238, startPoint y: 273, endPoint x: 259, endPoint y: 267, distance: 21.3
click at [238, 273] on input "17:00" at bounding box center [313, 271] width 183 height 13
click at [266, 286] on select "00 01 02 03 04 05 06 07 08 09 10 11 12 13 14 15 16 17 18 19 20 21 22 23" at bounding box center [266, 288] width 15 height 13
select select "16"
type input "16:00"
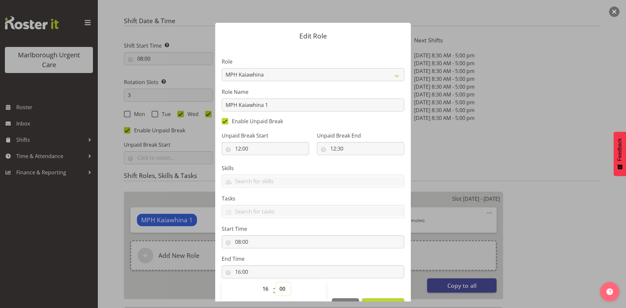
click at [277, 289] on select "00 01 02 03 04 05 06 07 08 09 10 11 12 13 14 15 16 17 18 19 20 21 22 23 24 25 2…" at bounding box center [283, 288] width 15 height 13
select select "30"
click at [276, 282] on select "00 01 02 03 04 05 06 07 08 09 10 11 12 13 14 15 16 17 18 19 20 21 22 23 24 25 2…" at bounding box center [283, 288] width 15 height 13
type input "16:30"
click at [375, 302] on div at bounding box center [313, 154] width 626 height 308
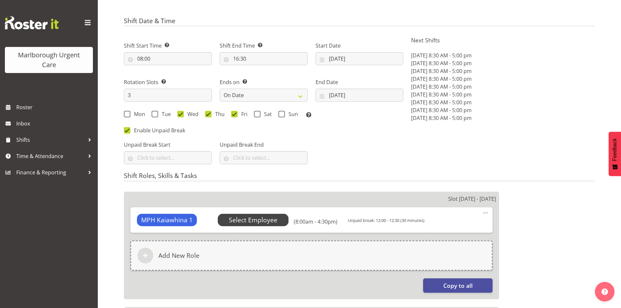
click at [258, 221] on span "Select Employee" at bounding box center [253, 220] width 49 height 9
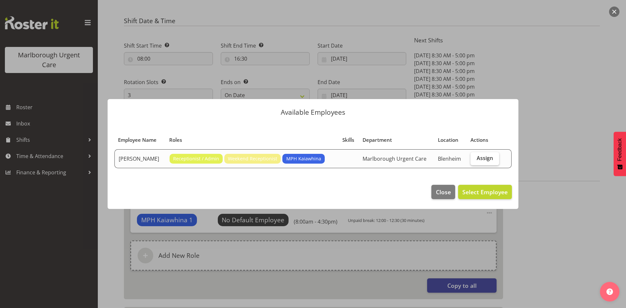
click at [482, 162] on label "Assign" at bounding box center [485, 158] width 28 height 13
click at [475, 160] on input "Assign" at bounding box center [473, 158] width 4 height 4
checkbox input "true"
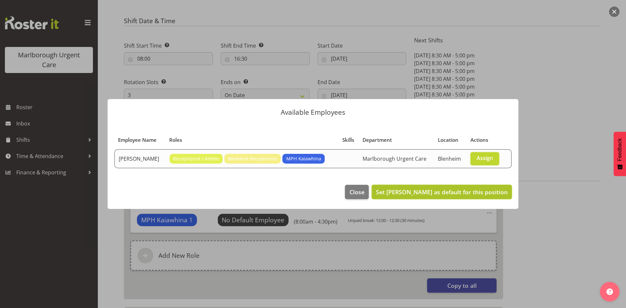
click at [468, 190] on span "Set Margie Vuto as default for this position" at bounding box center [442, 192] width 132 height 8
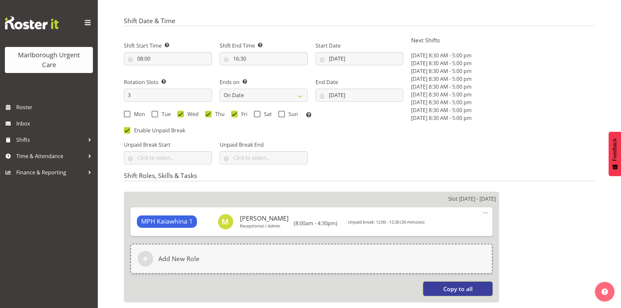
click at [456, 285] on span "Copy to all" at bounding box center [457, 289] width 29 height 8
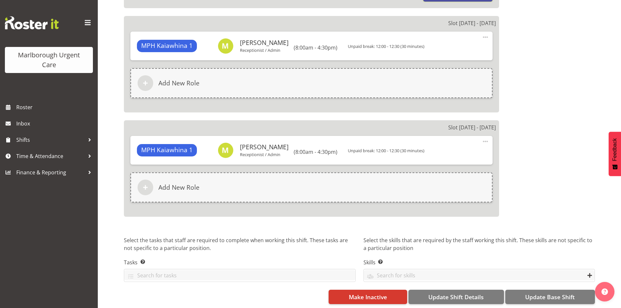
scroll to position [529, 0]
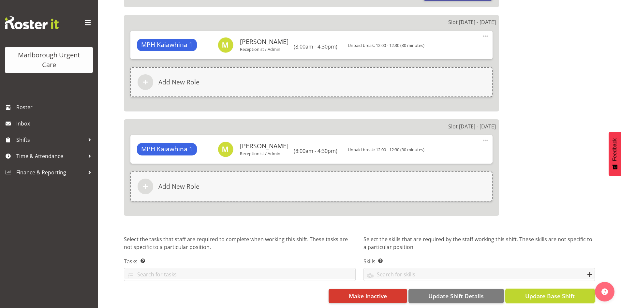
click at [539, 292] on span "Update Base Shift" at bounding box center [550, 296] width 50 height 8
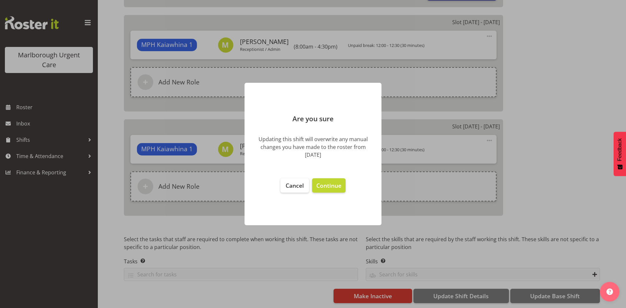
click at [331, 177] on footer "Cancel Continue" at bounding box center [313, 198] width 137 height 53
click at [332, 182] on span "Continue" at bounding box center [328, 186] width 25 height 8
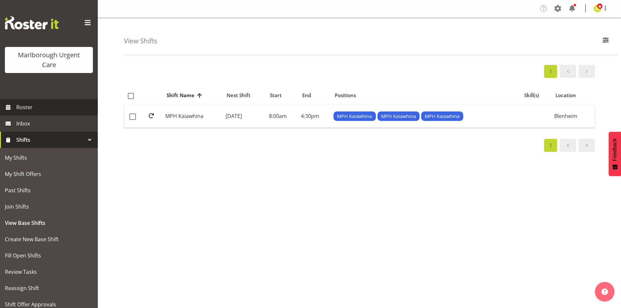
click at [58, 109] on span "Roster" at bounding box center [55, 107] width 78 height 10
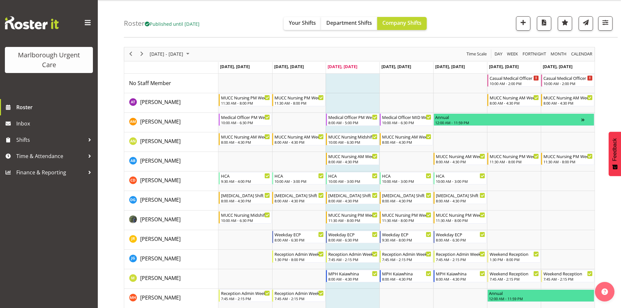
scroll to position [33, 0]
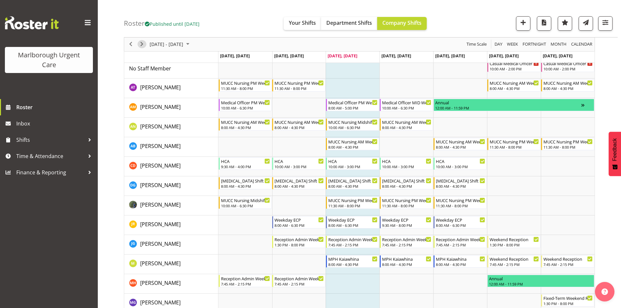
click at [140, 45] on span "Next" at bounding box center [142, 44] width 8 height 8
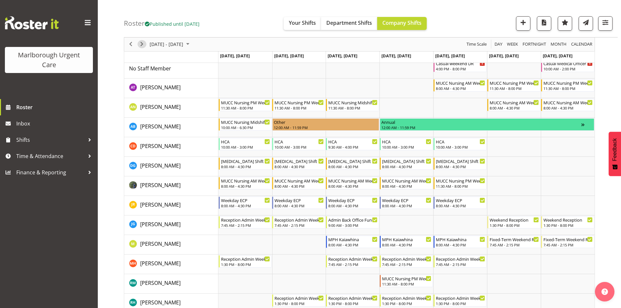
click at [140, 45] on span "Next" at bounding box center [142, 44] width 8 height 8
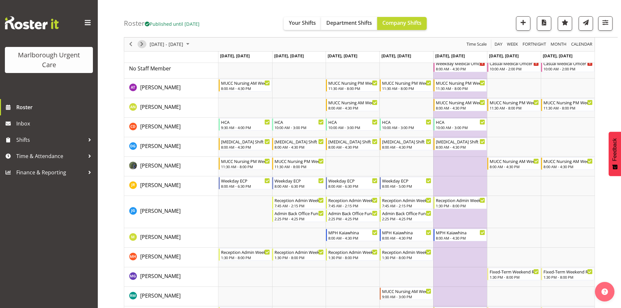
click at [140, 45] on span "Next" at bounding box center [142, 44] width 8 height 8
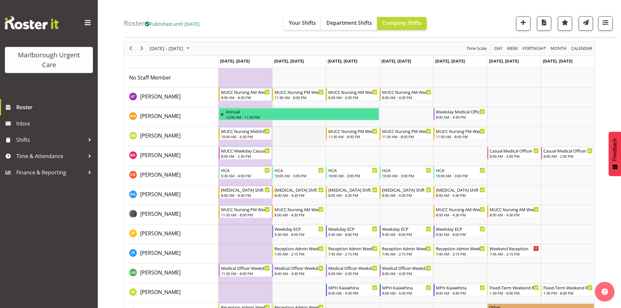
scroll to position [33, 0]
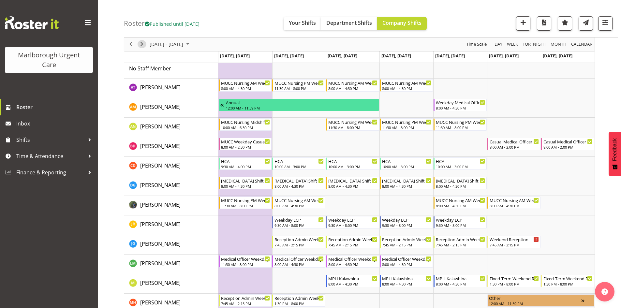
click at [143, 44] on span "Next" at bounding box center [142, 44] width 8 height 8
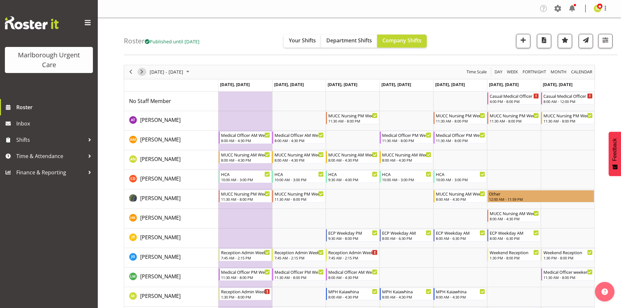
click at [142, 71] on span "Next" at bounding box center [142, 72] width 8 height 8
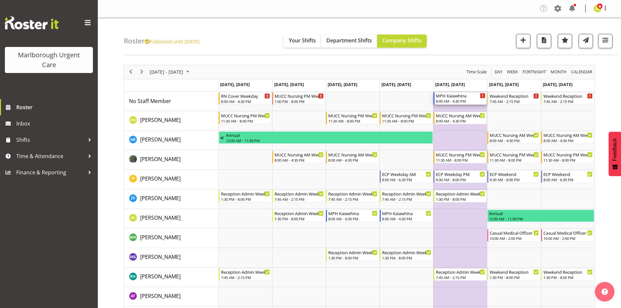
click at [459, 99] on div "8:00 AM - 4:30 PM" at bounding box center [461, 100] width 50 height 5
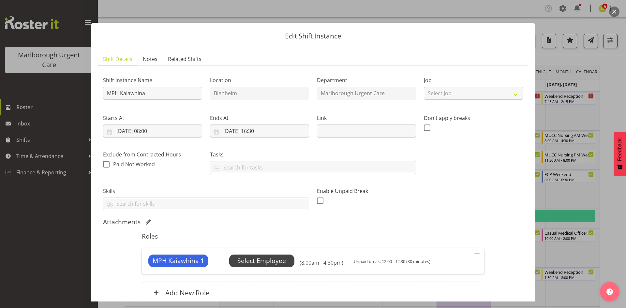
click at [275, 259] on span "Select Employee" at bounding box center [261, 260] width 49 height 9
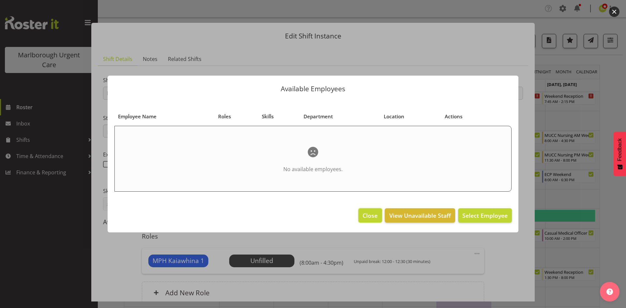
click at [374, 217] on span "Close" at bounding box center [370, 215] width 15 height 8
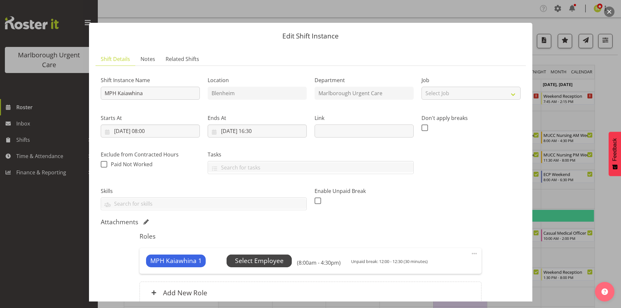
click at [281, 262] on span "Select Employee" at bounding box center [259, 260] width 49 height 9
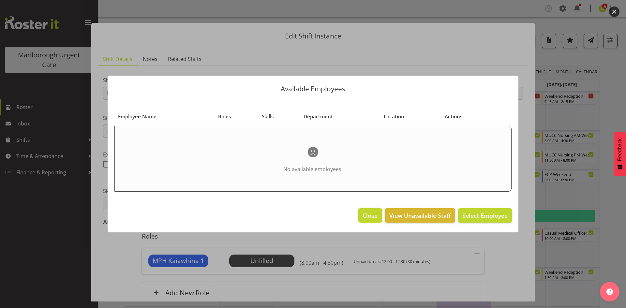
click at [369, 216] on span "Close" at bounding box center [370, 215] width 15 height 8
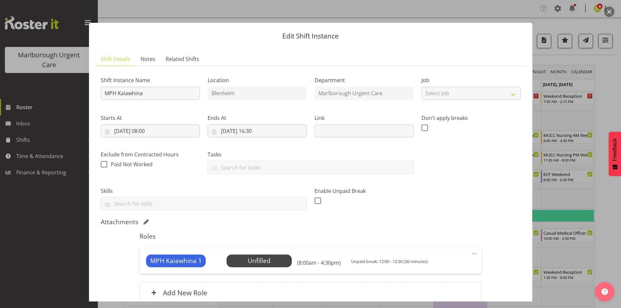
click at [607, 12] on button "button" at bounding box center [609, 12] width 10 height 10
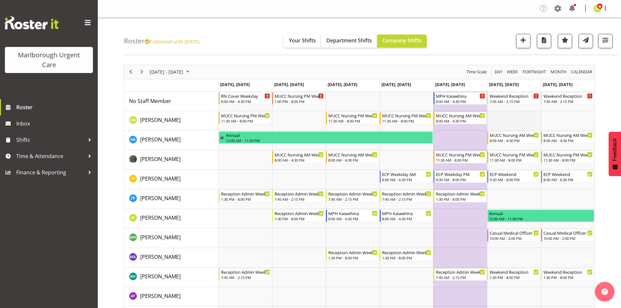
scroll to position [33, 0]
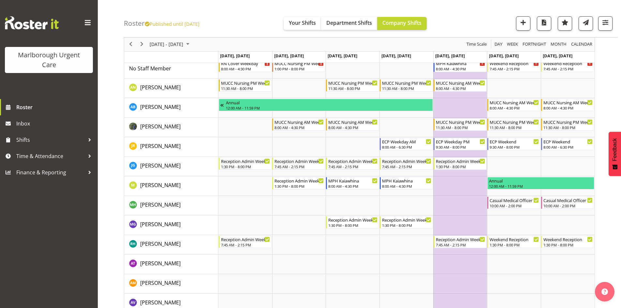
click at [451, 187] on td "Timeline Week of November 12, 2025" at bounding box center [460, 186] width 54 height 20
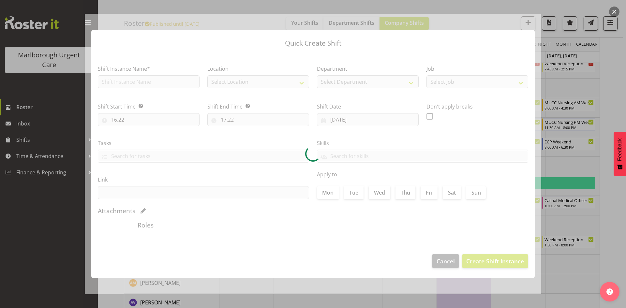
type input "14/11/2025"
checkbox input "true"
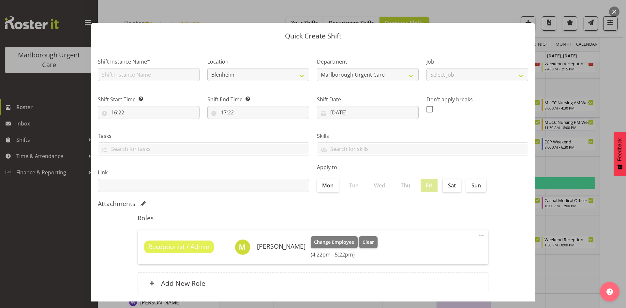
click at [613, 10] on button "button" at bounding box center [614, 12] width 10 height 10
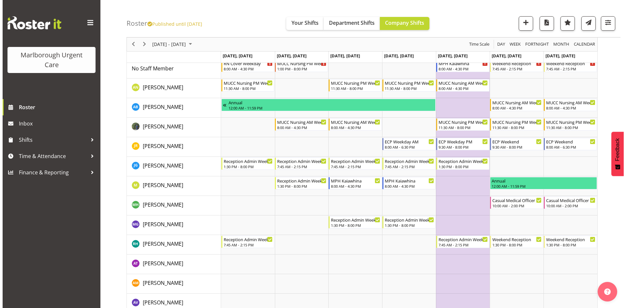
scroll to position [0, 0]
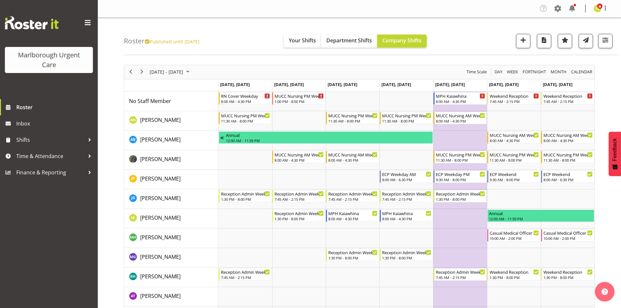
click at [459, 218] on td "Timeline Week of November 12, 2025" at bounding box center [460, 219] width 54 height 20
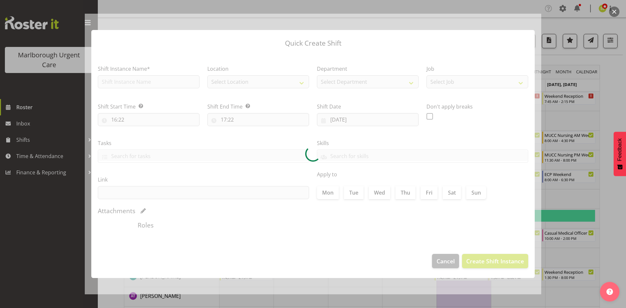
type input "14/11/2025"
checkbox input "true"
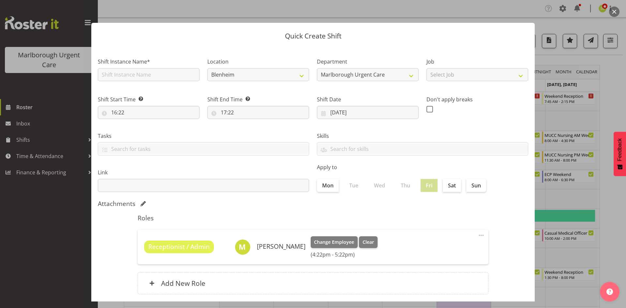
click at [429, 188] on label "Fri" at bounding box center [429, 185] width 17 height 13
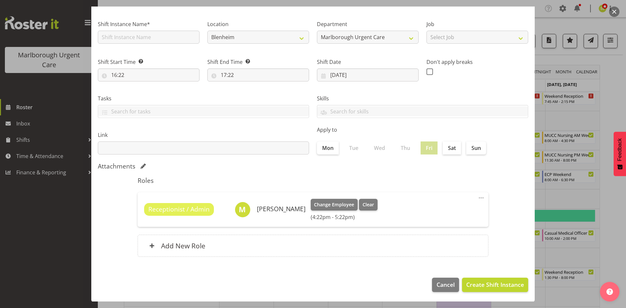
scroll to position [38, 0]
click at [607, 12] on div at bounding box center [313, 154] width 626 height 308
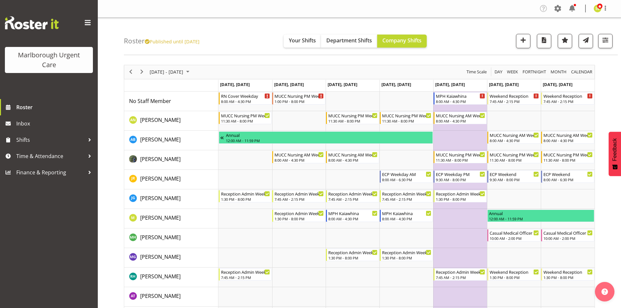
click at [452, 221] on td "Timeline Week of November 12, 2025" at bounding box center [460, 219] width 54 height 20
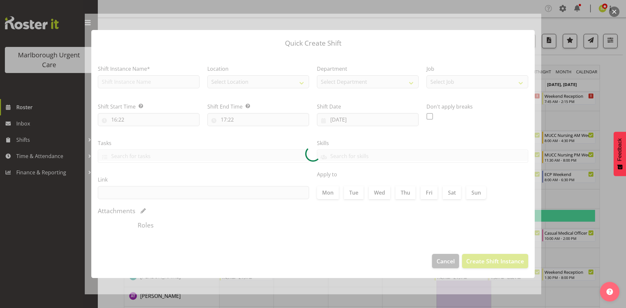
type input "14/11/2025"
checkbox input "true"
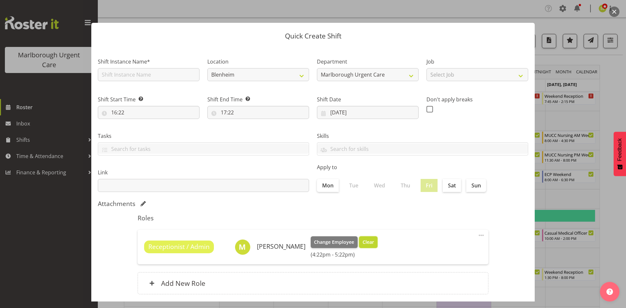
click at [363, 244] on span "Clear" at bounding box center [368, 242] width 11 height 7
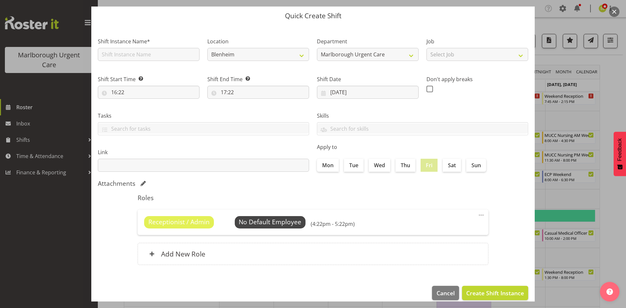
scroll to position [29, 0]
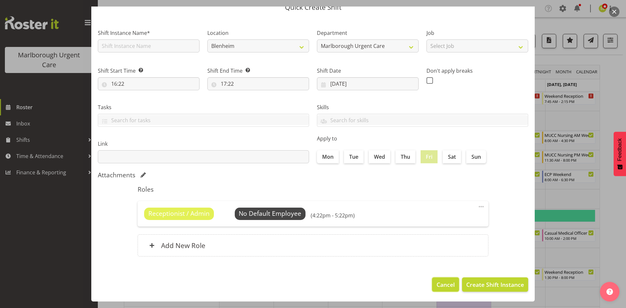
click at [432, 281] on button "Cancel" at bounding box center [445, 284] width 27 height 14
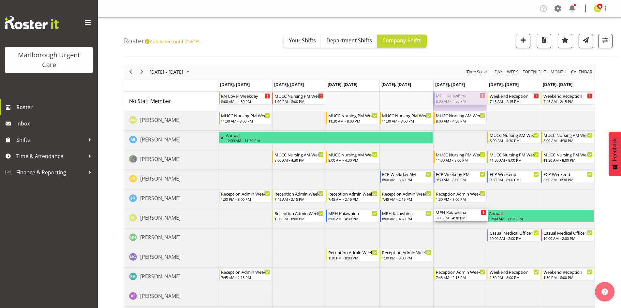
drag, startPoint x: 453, startPoint y: 98, endPoint x: 449, endPoint y: 227, distance: 128.9
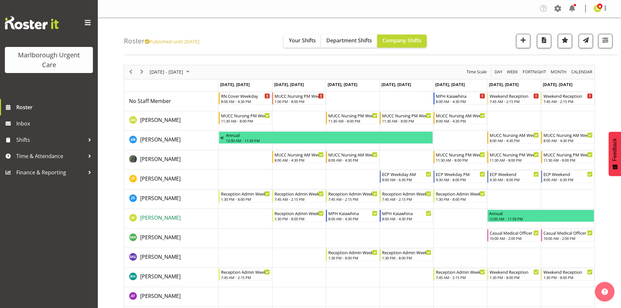
click at [153, 216] on span "Margie Vuto" at bounding box center [160, 217] width 40 height 7
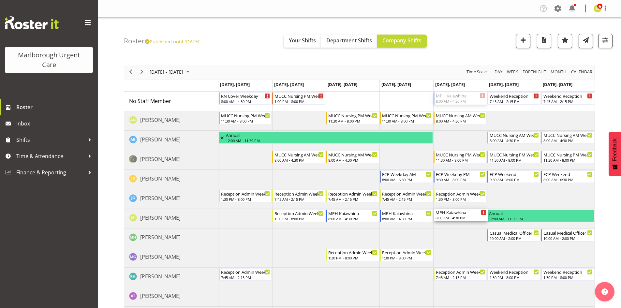
drag, startPoint x: 465, startPoint y: 97, endPoint x: 463, endPoint y: 217, distance: 119.7
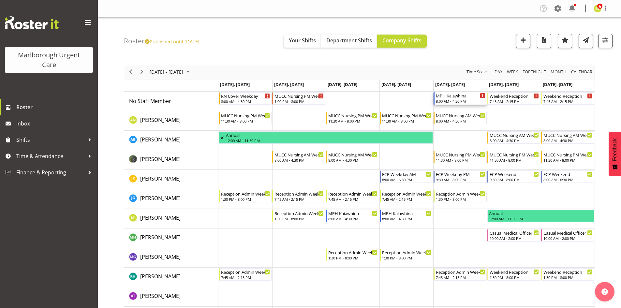
click at [460, 99] on div "8:00 AM - 4:30 PM" at bounding box center [461, 100] width 50 height 5
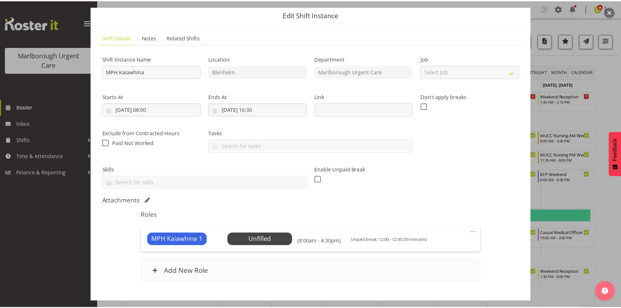
scroll to position [33, 0]
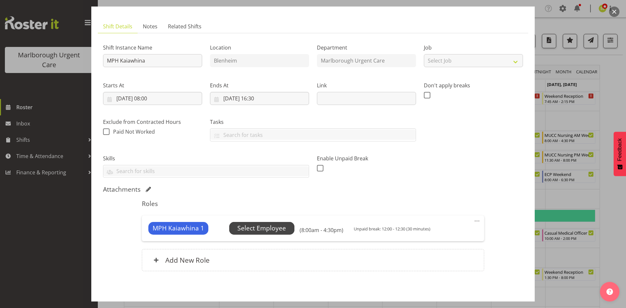
click at [273, 229] on span "Select Employee" at bounding box center [261, 228] width 49 height 9
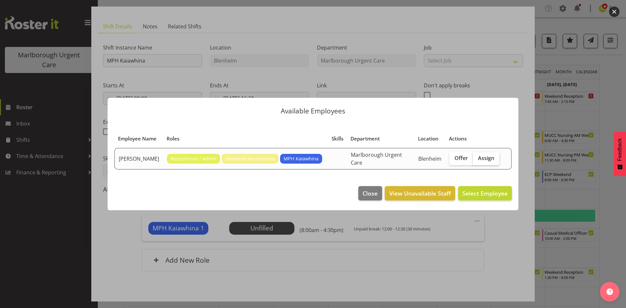
click at [493, 157] on span "Assign" at bounding box center [486, 158] width 16 height 7
click at [477, 157] on input "Assign" at bounding box center [475, 158] width 4 height 4
checkbox input "true"
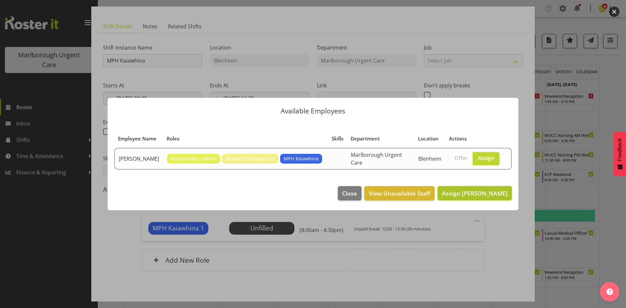
click at [474, 195] on span "Assign Margie Vuto" at bounding box center [475, 193] width 66 height 8
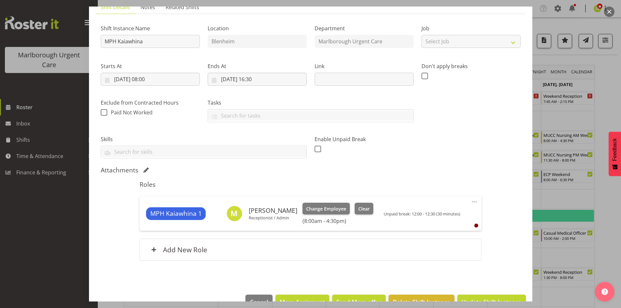
scroll to position [69, 0]
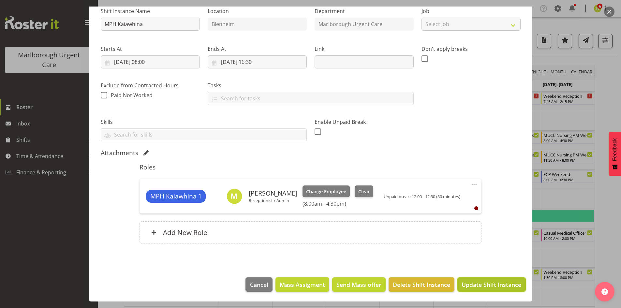
click at [479, 283] on span "Update Shift Instance" at bounding box center [492, 284] width 60 height 8
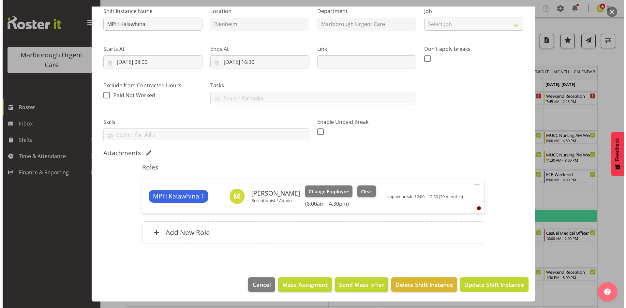
scroll to position [43, 0]
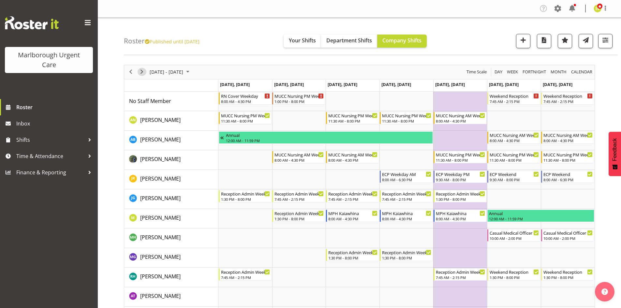
click at [142, 73] on span "Next" at bounding box center [142, 72] width 8 height 8
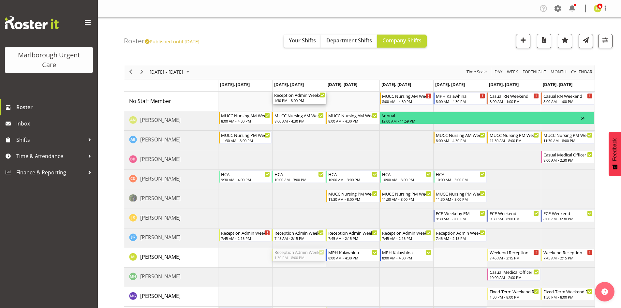
drag, startPoint x: 299, startPoint y: 258, endPoint x: 301, endPoint y: 105, distance: 152.6
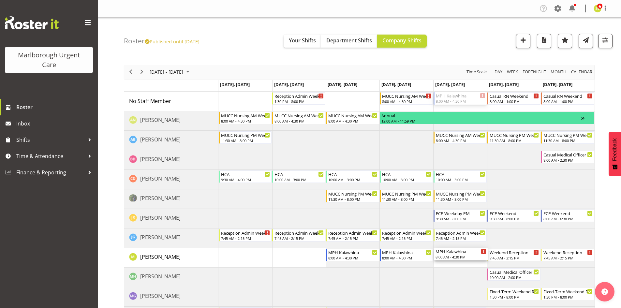
drag, startPoint x: 464, startPoint y: 98, endPoint x: 456, endPoint y: 262, distance: 163.9
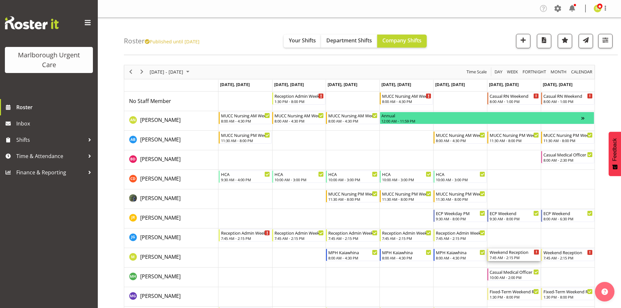
click at [513, 257] on div "7:45 AM - 2:15 PM" at bounding box center [515, 257] width 50 height 5
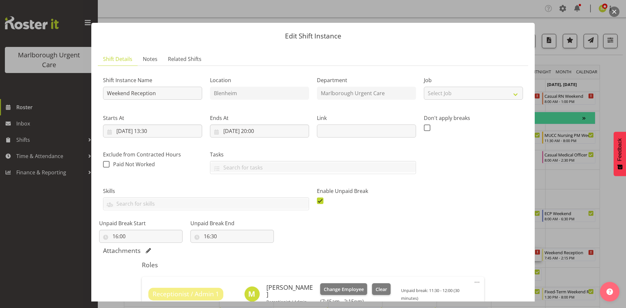
click at [612, 13] on button "button" at bounding box center [614, 12] width 10 height 10
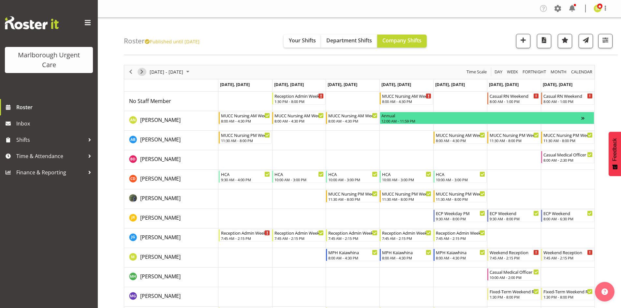
click at [143, 74] on span "Next" at bounding box center [142, 72] width 8 height 8
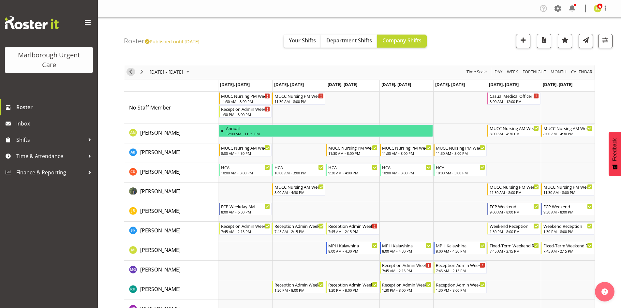
click at [128, 75] on span "Previous" at bounding box center [131, 72] width 8 height 8
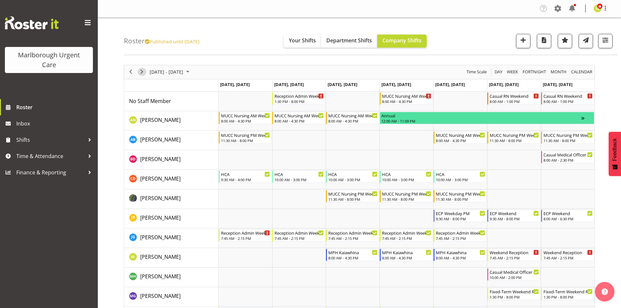
click at [141, 72] on span "Next" at bounding box center [142, 72] width 8 height 8
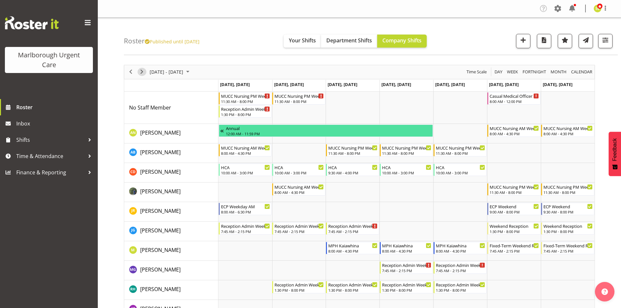
click at [141, 72] on span "Next" at bounding box center [142, 72] width 8 height 8
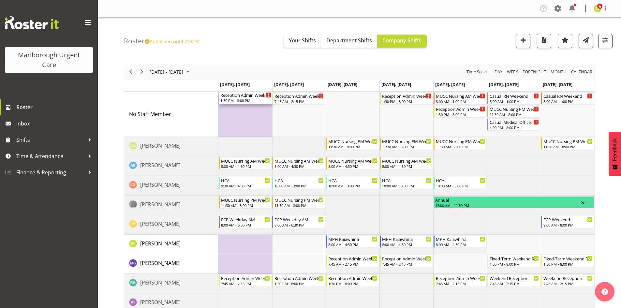
drag, startPoint x: 251, startPoint y: 99, endPoint x: 239, endPoint y: 123, distance: 26.5
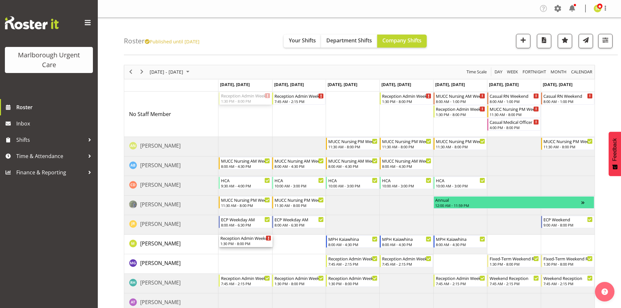
drag, startPoint x: 242, startPoint y: 100, endPoint x: 234, endPoint y: 250, distance: 150.2
drag, startPoint x: 299, startPoint y: 98, endPoint x: 292, endPoint y: 240, distance: 142.0
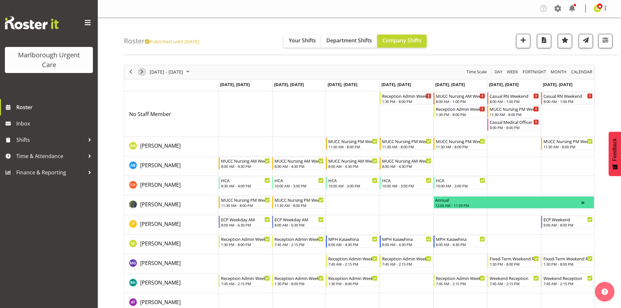
click at [141, 73] on span "Next" at bounding box center [142, 72] width 8 height 8
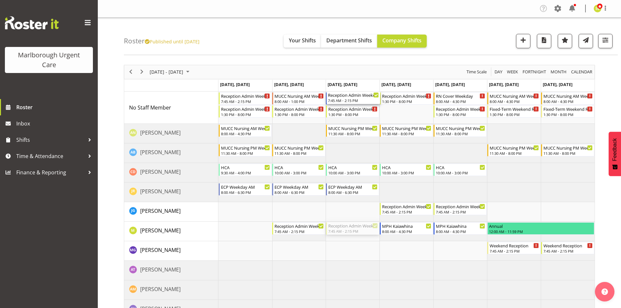
drag, startPoint x: 352, startPoint y: 230, endPoint x: 348, endPoint y: 119, distance: 110.6
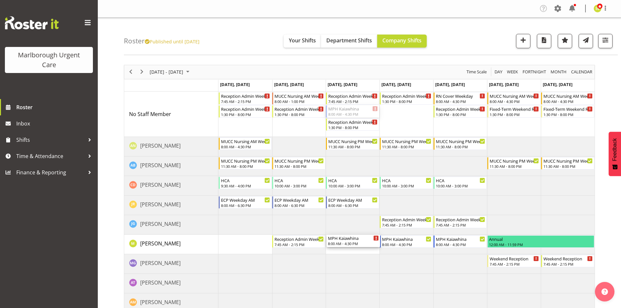
drag, startPoint x: 347, startPoint y: 111, endPoint x: 341, endPoint y: 242, distance: 131.2
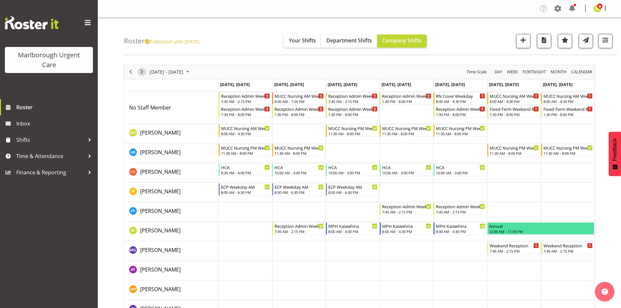
click at [143, 71] on span "Next" at bounding box center [142, 72] width 8 height 8
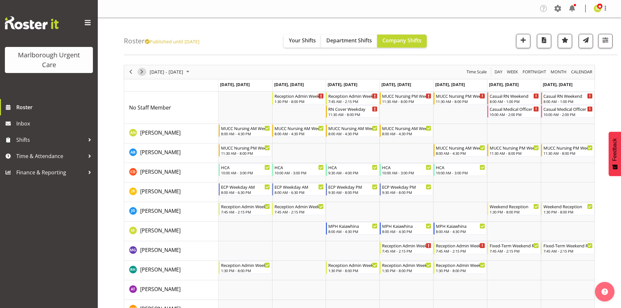
click at [144, 71] on span "Next" at bounding box center [142, 72] width 8 height 8
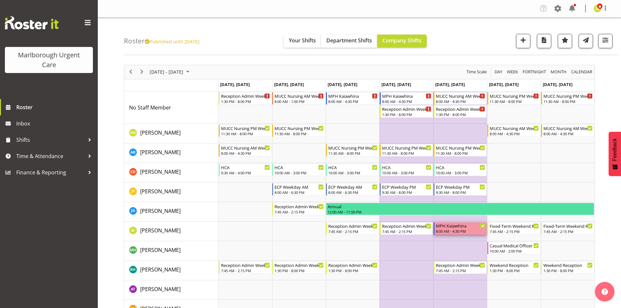
click at [452, 229] on div "8:00 AM - 4:30 PM" at bounding box center [461, 231] width 50 height 5
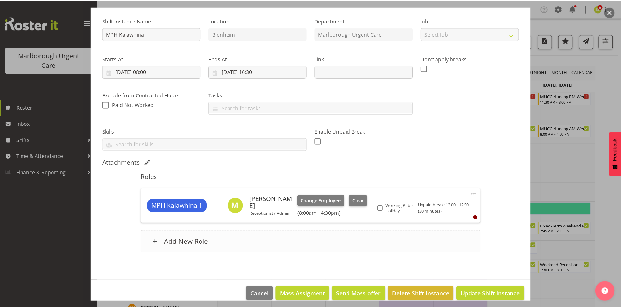
scroll to position [65, 0]
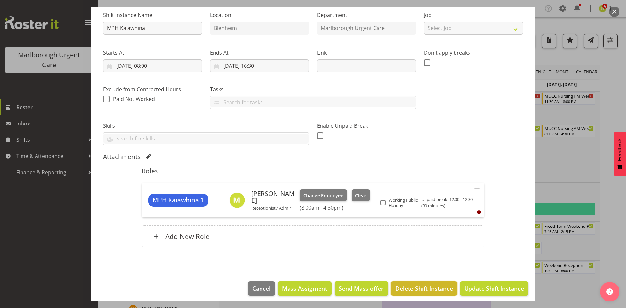
click at [419, 292] on span "Delete Shift Instance" at bounding box center [424, 288] width 57 height 8
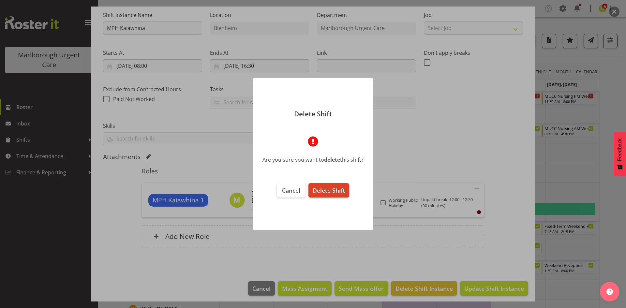
click at [339, 192] on span "Delete Shift" at bounding box center [329, 191] width 32 height 8
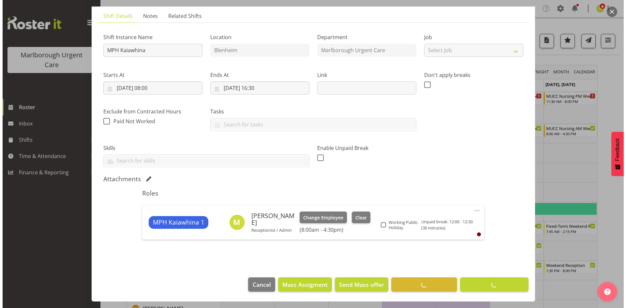
scroll to position [43, 0]
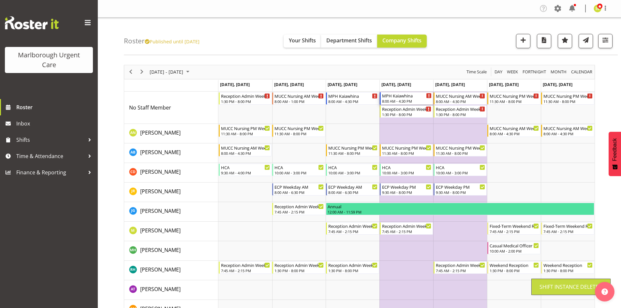
click at [402, 98] on div "MPH Kaiawhina" at bounding box center [407, 95] width 50 height 7
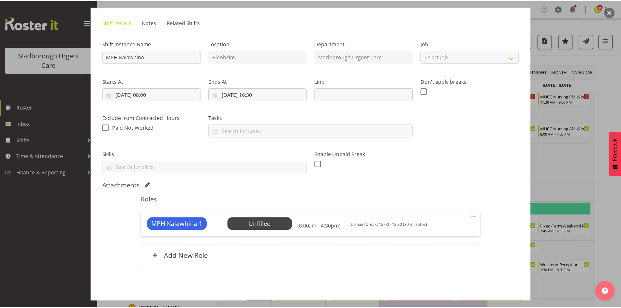
scroll to position [60, 0]
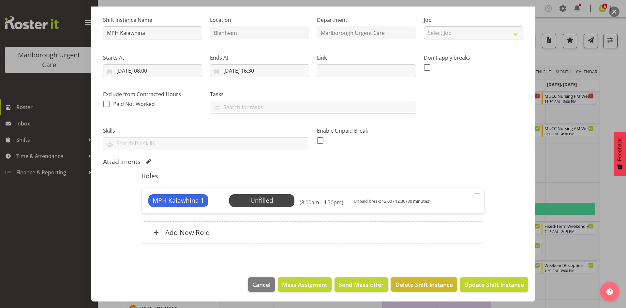
click at [424, 281] on span "Delete Shift Instance" at bounding box center [424, 284] width 57 height 8
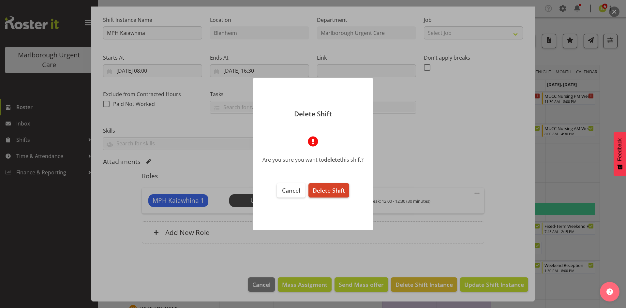
click at [339, 190] on span "Delete Shift" at bounding box center [329, 191] width 32 height 8
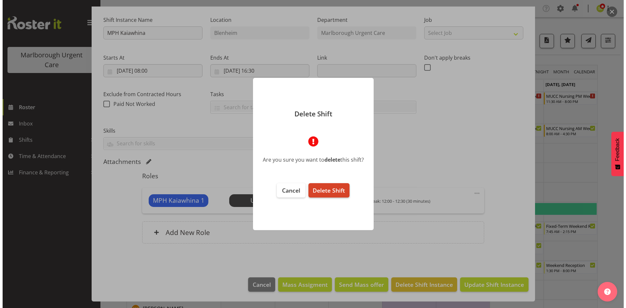
scroll to position [34, 0]
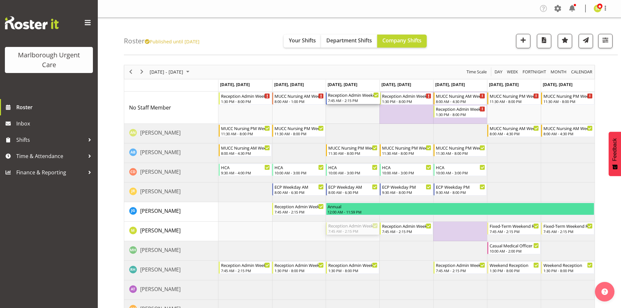
drag, startPoint x: 354, startPoint y: 220, endPoint x: 349, endPoint y: 117, distance: 103.5
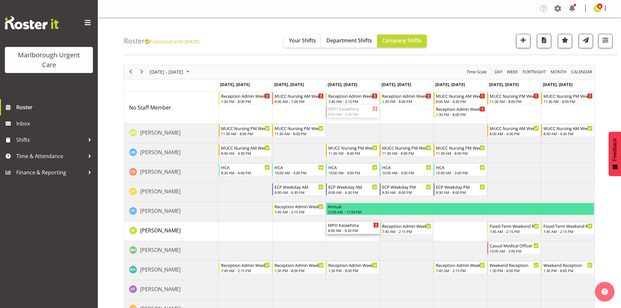
drag, startPoint x: 348, startPoint y: 112, endPoint x: 345, endPoint y: 233, distance: 121.7
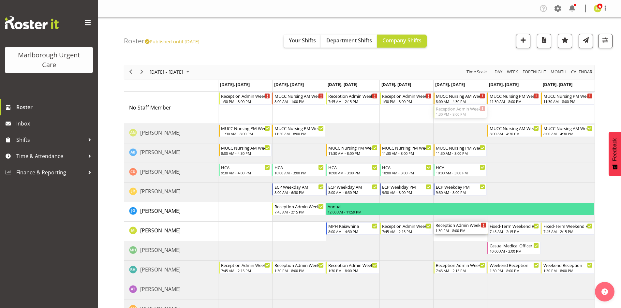
drag, startPoint x: 451, startPoint y: 113, endPoint x: 445, endPoint y: 227, distance: 114.6
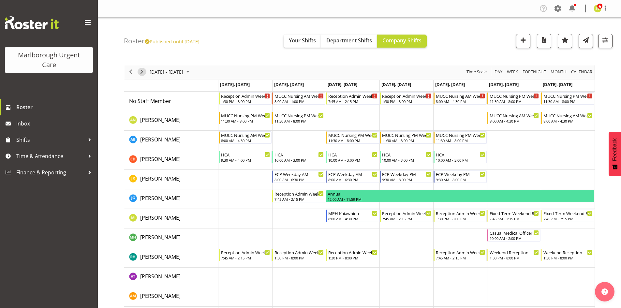
click at [139, 69] on span "Next" at bounding box center [142, 72] width 8 height 8
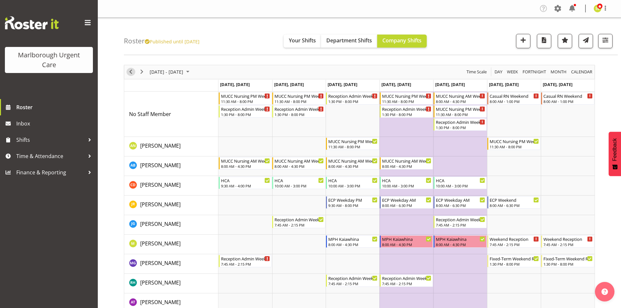
click at [132, 72] on span "Previous" at bounding box center [131, 72] width 8 height 8
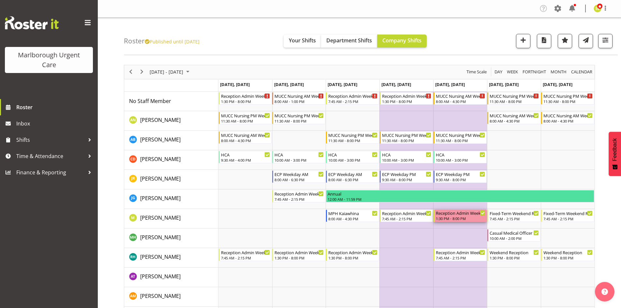
click at [463, 218] on div "1:30 PM - 8:00 PM" at bounding box center [461, 218] width 50 height 5
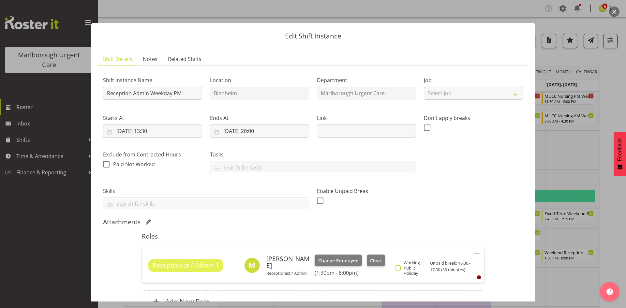
click at [403, 267] on span "Working Public Holiday" at bounding box center [414, 268] width 27 height 16
click at [400, 267] on input "Working Public Holiday" at bounding box center [398, 268] width 4 height 4
checkbox input "true"
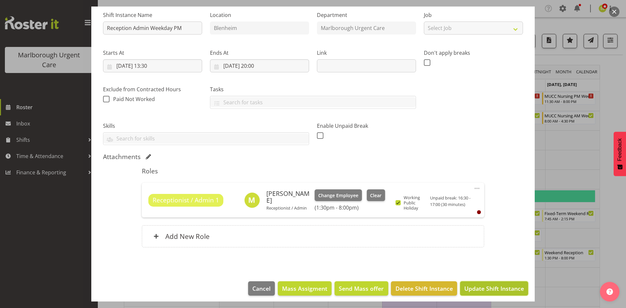
click at [491, 287] on span "Update Shift Instance" at bounding box center [494, 288] width 60 height 8
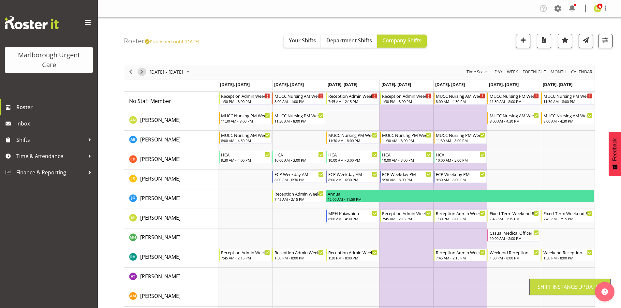
click at [142, 72] on span "Next" at bounding box center [142, 72] width 8 height 8
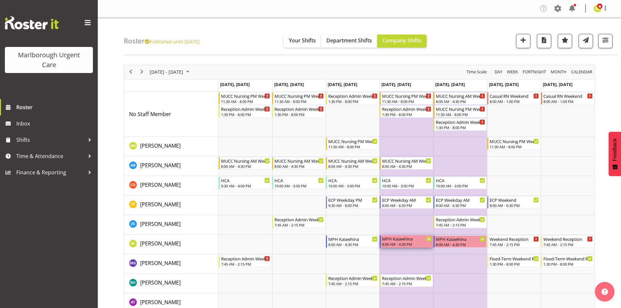
click at [417, 242] on div "8:00 AM - 4:30 PM" at bounding box center [407, 244] width 50 height 5
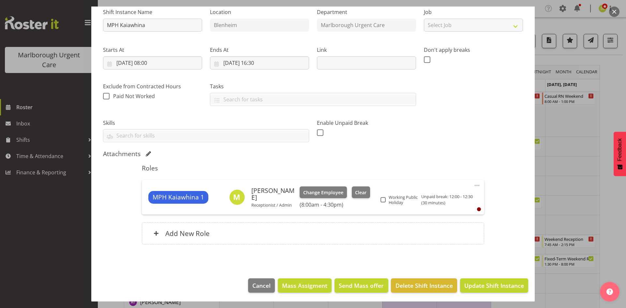
scroll to position [69, 0]
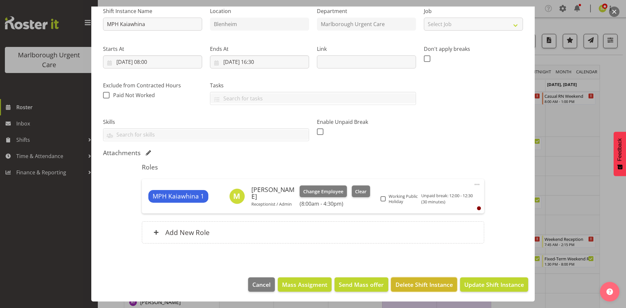
click at [406, 283] on span "Delete Shift Instance" at bounding box center [424, 284] width 57 height 8
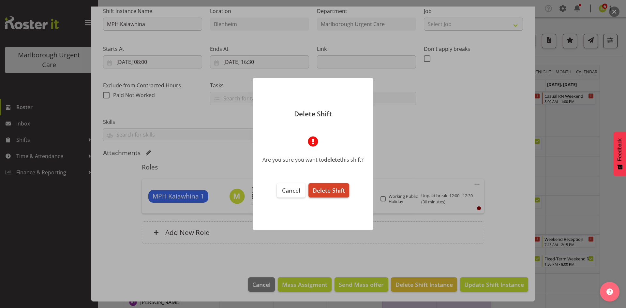
click at [335, 188] on span "Delete Shift" at bounding box center [329, 191] width 32 height 8
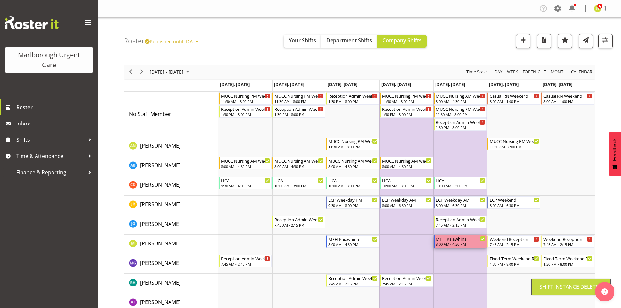
click at [457, 244] on div "8:00 AM - 4:30 PM" at bounding box center [461, 244] width 50 height 5
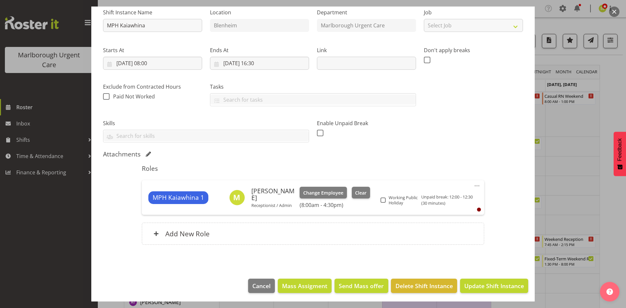
scroll to position [69, 0]
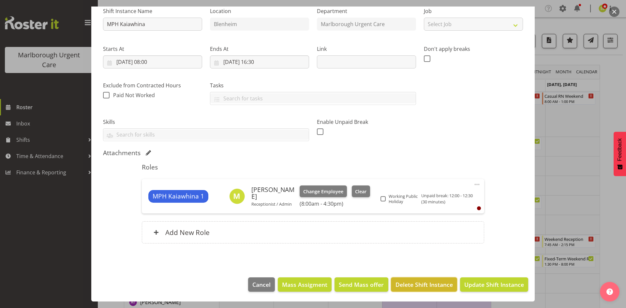
click at [425, 284] on span "Delete Shift Instance" at bounding box center [424, 284] width 57 height 8
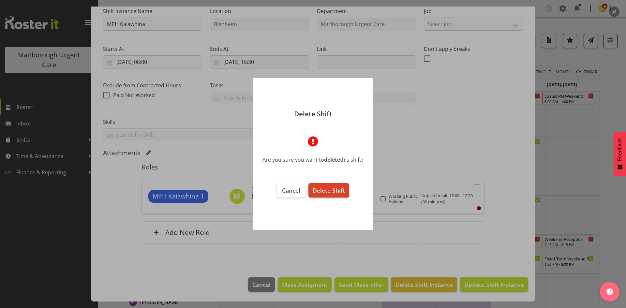
click at [340, 195] on button "Delete Shift" at bounding box center [328, 190] width 41 height 14
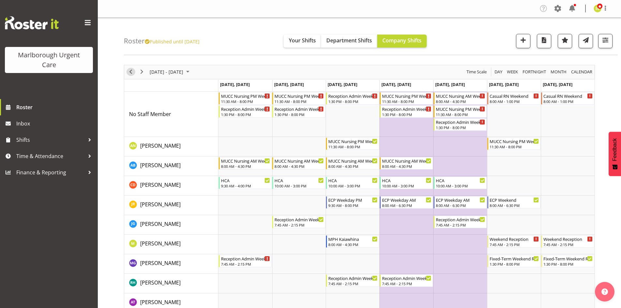
click at [130, 74] on span "Previous" at bounding box center [131, 72] width 8 height 8
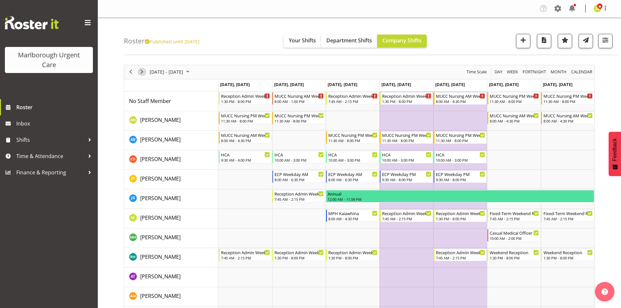
click at [141, 72] on span "Next" at bounding box center [142, 72] width 8 height 8
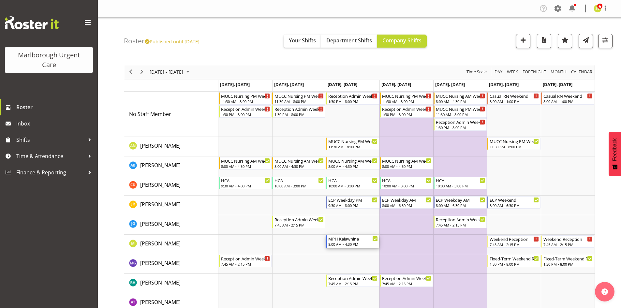
click at [344, 243] on div "8:00 AM - 4:30 PM" at bounding box center [353, 244] width 50 height 5
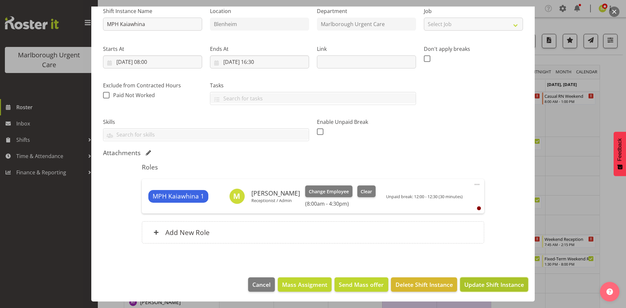
click at [477, 282] on span "Update Shift Instance" at bounding box center [494, 284] width 60 height 8
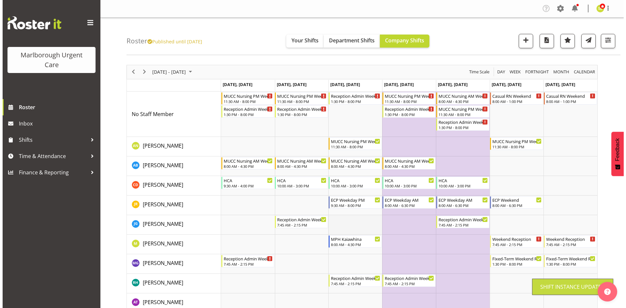
scroll to position [33, 0]
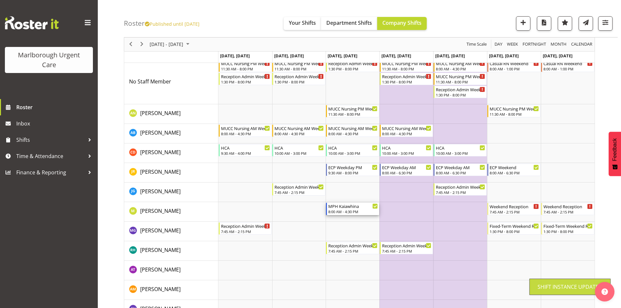
click at [341, 205] on div "MPH Kaiawhina" at bounding box center [353, 206] width 50 height 7
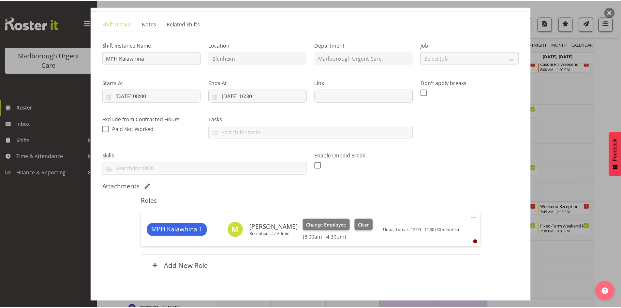
scroll to position [69, 0]
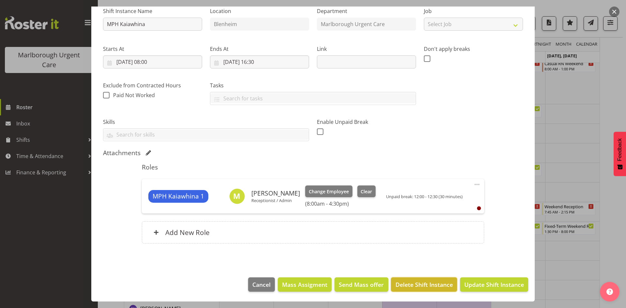
click at [407, 283] on span "Delete Shift Instance" at bounding box center [424, 284] width 57 height 8
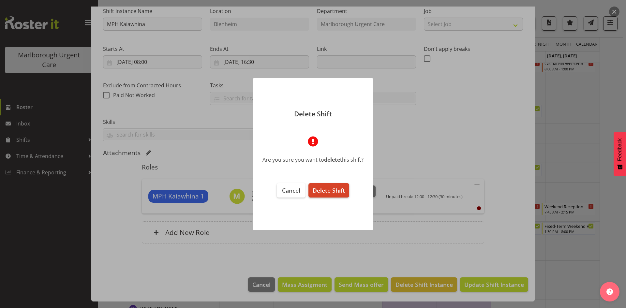
click at [328, 191] on span "Delete Shift" at bounding box center [329, 191] width 32 height 8
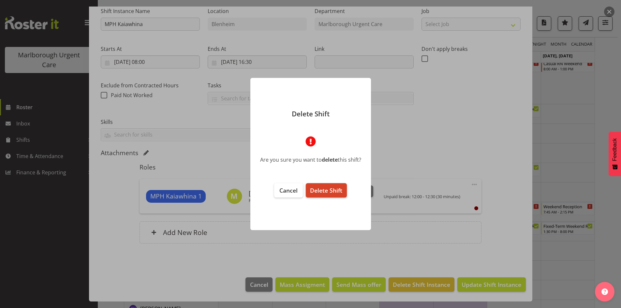
scroll to position [43, 0]
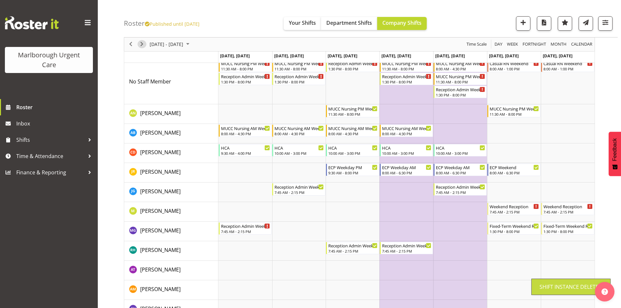
click at [140, 44] on span "Next" at bounding box center [142, 44] width 8 height 8
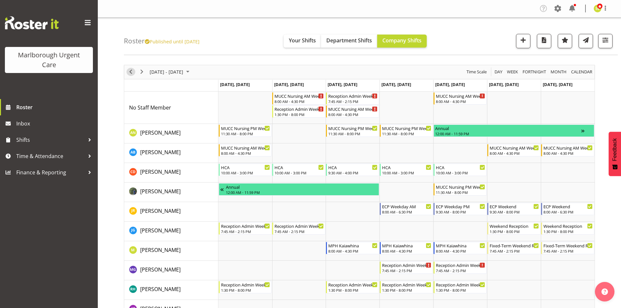
click at [129, 71] on span "Previous" at bounding box center [131, 72] width 8 height 8
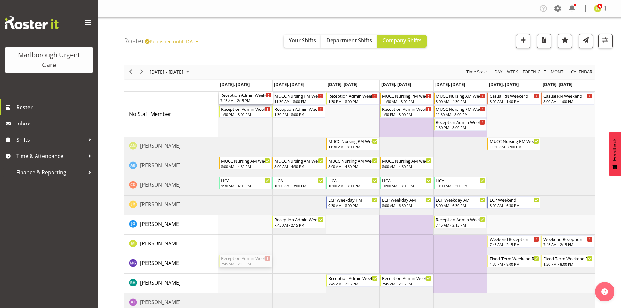
drag, startPoint x: 253, startPoint y: 262, endPoint x: 247, endPoint y: 132, distance: 129.6
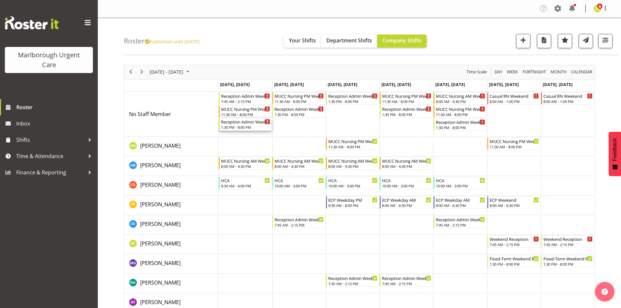
click at [251, 125] on div "1:30 PM - 8:00 PM" at bounding box center [246, 127] width 50 height 5
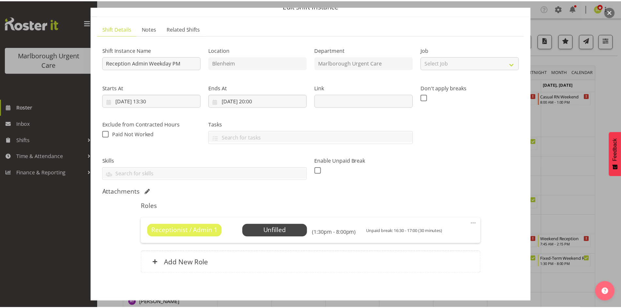
scroll to position [60, 0]
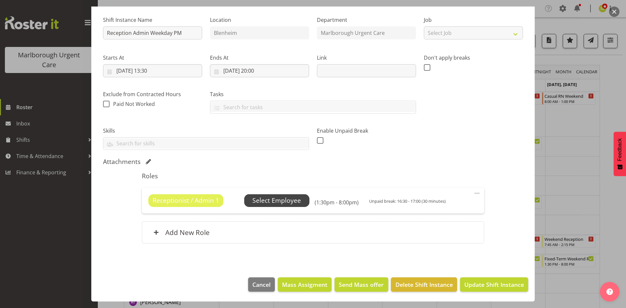
click at [287, 200] on span "Select Employee" at bounding box center [276, 200] width 49 height 9
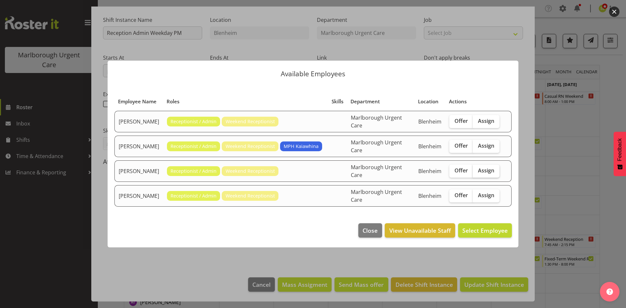
click at [490, 172] on span "Assign" at bounding box center [486, 170] width 16 height 7
click at [477, 172] on input "Assign" at bounding box center [475, 171] width 4 height 4
checkbox input "true"
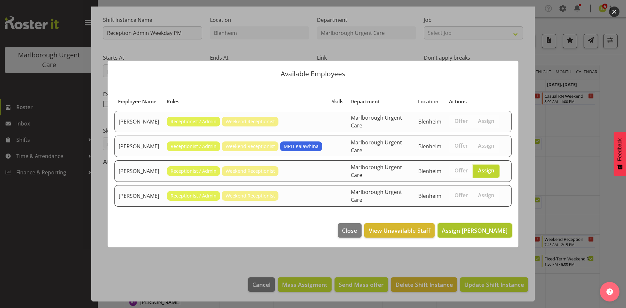
click at [483, 229] on span "Assign Megan Gander" at bounding box center [475, 231] width 66 height 8
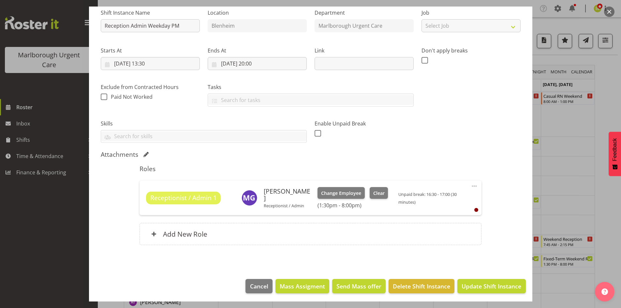
scroll to position [69, 0]
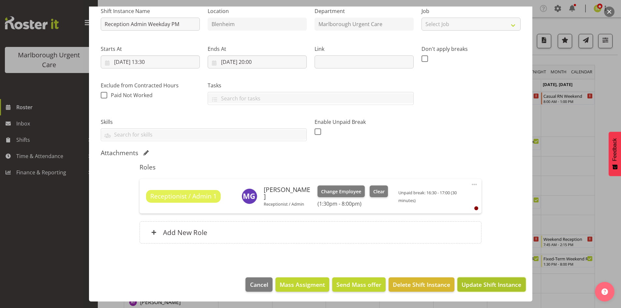
click at [472, 281] on span "Update Shift Instance" at bounding box center [492, 284] width 60 height 8
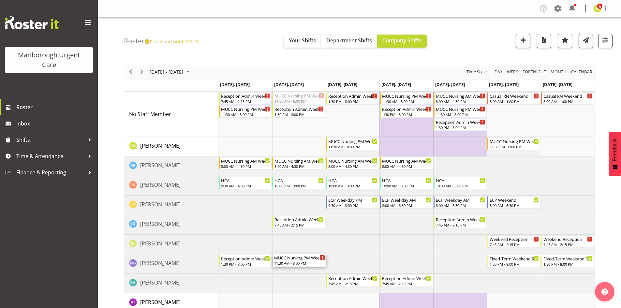
drag, startPoint x: 291, startPoint y: 98, endPoint x: 282, endPoint y: 259, distance: 160.7
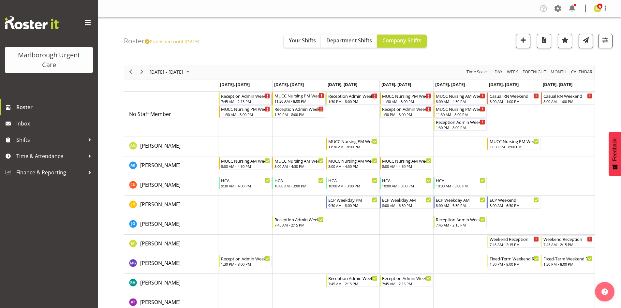
click at [295, 97] on div "MUCC Nursing PM Weekday" at bounding box center [300, 95] width 50 height 7
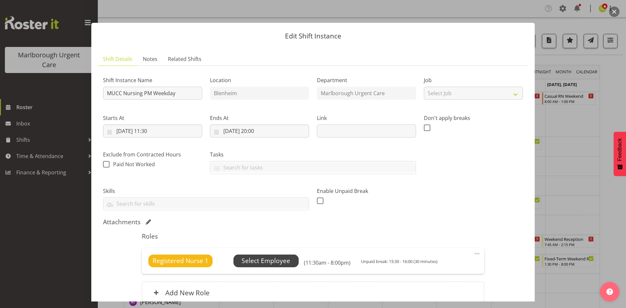
click at [285, 259] on span "Select Employee" at bounding box center [266, 260] width 49 height 9
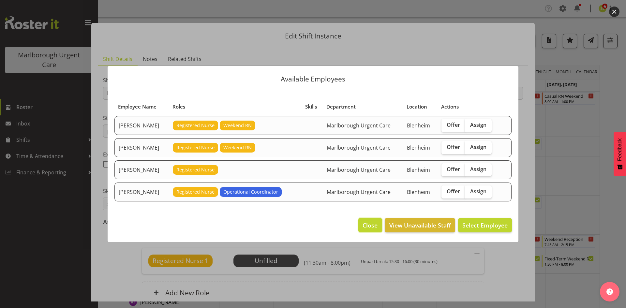
click at [368, 224] on span "Close" at bounding box center [370, 225] width 15 height 8
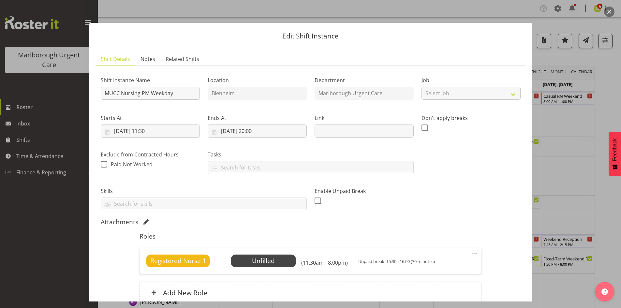
click at [609, 8] on button "button" at bounding box center [609, 12] width 10 height 10
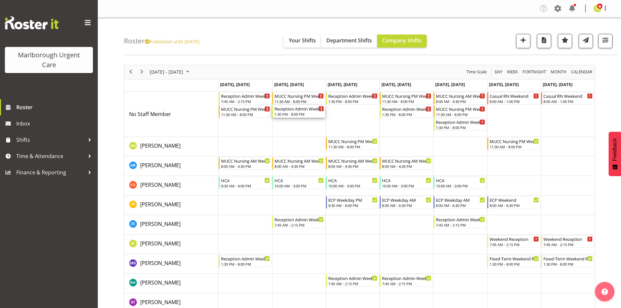
click at [310, 115] on div "1:30 PM - 8:00 PM" at bounding box center [300, 114] width 50 height 5
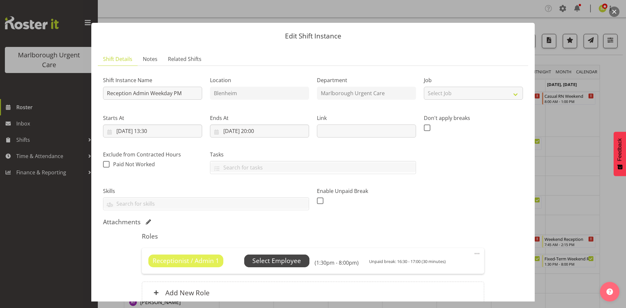
click at [268, 263] on span "Select Employee" at bounding box center [276, 260] width 49 height 9
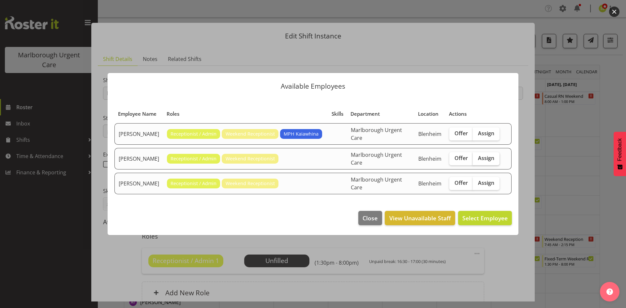
click at [492, 158] on span "Assign" at bounding box center [486, 158] width 16 height 7
click at [477, 158] on input "Assign" at bounding box center [475, 158] width 4 height 4
checkbox input "true"
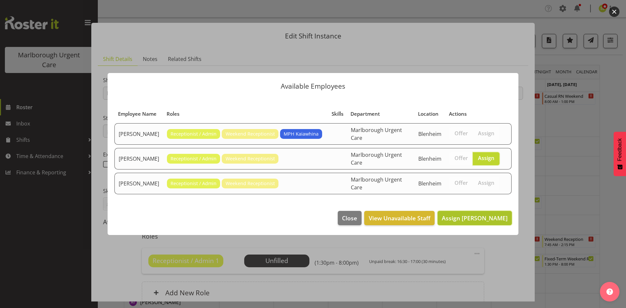
click at [460, 214] on span "Assign Megan Gander" at bounding box center [475, 218] width 66 height 8
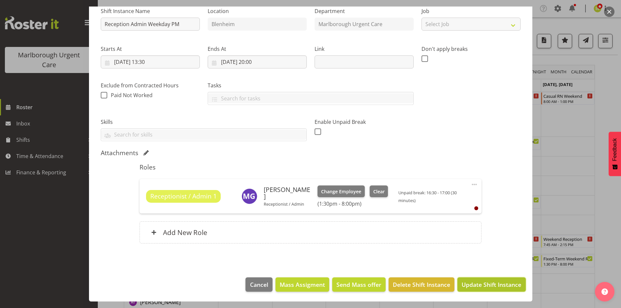
click at [472, 279] on button "Update Shift Instance" at bounding box center [491, 284] width 68 height 14
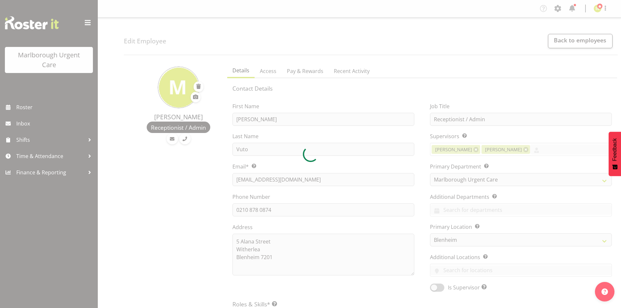
select select "925"
select select "TimelineWeek"
select select "manual"
select select "roster"
select select "day"
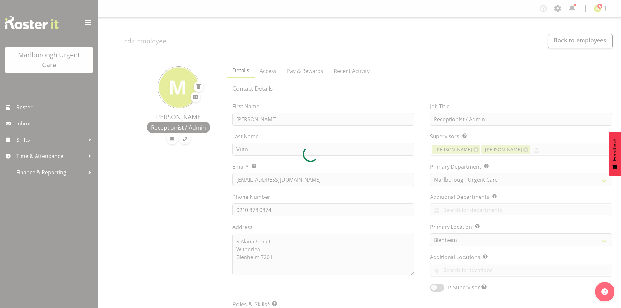
select select "day"
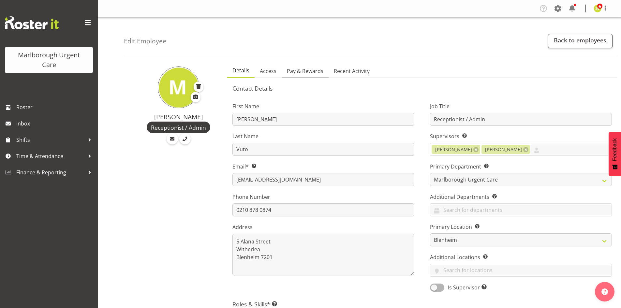
click at [311, 68] on span "Pay & Rewards" at bounding box center [305, 71] width 37 height 8
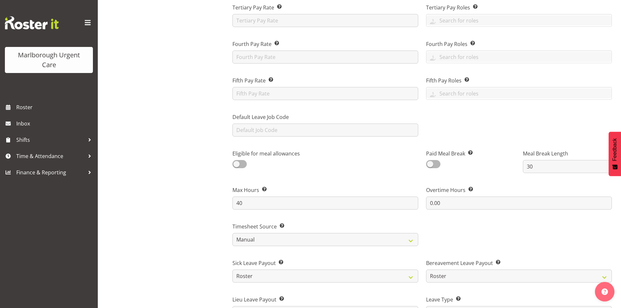
scroll to position [261, 0]
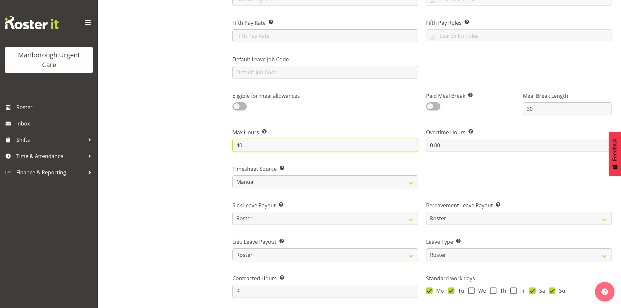
click at [255, 145] on input "40" at bounding box center [325, 145] width 186 height 13
type input "4"
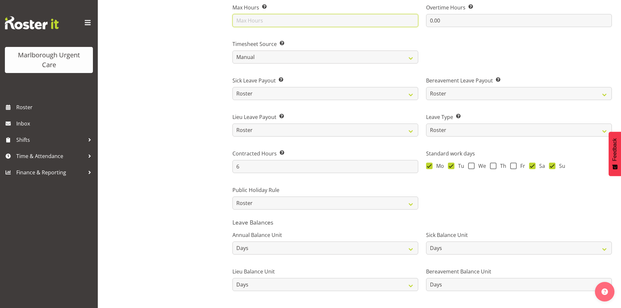
scroll to position [424, 0]
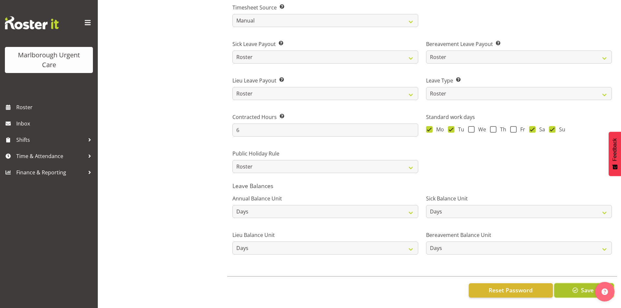
click at [570, 285] on button "Save" at bounding box center [584, 290] width 60 height 14
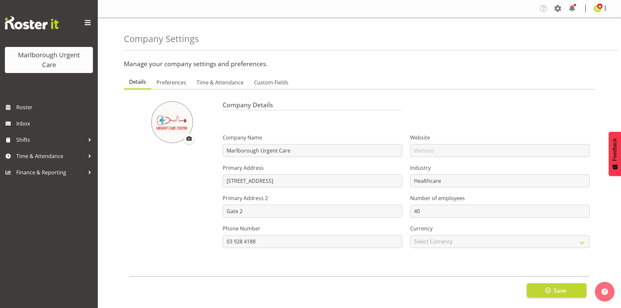
select select "[DATE]"
select select "2_day_before"
click at [180, 85] on span "Preferences" at bounding box center [172, 83] width 30 height 8
